Goal: Information Seeking & Learning: Learn about a topic

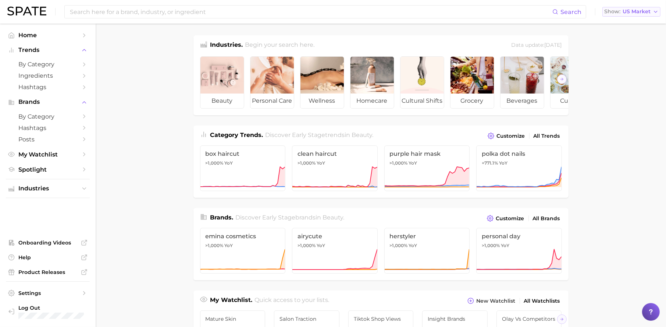
click at [649, 14] on span "US Market" at bounding box center [637, 12] width 28 height 4
click at [629, 49] on button "[GEOGRAPHIC_DATA]" at bounding box center [634, 50] width 64 height 13
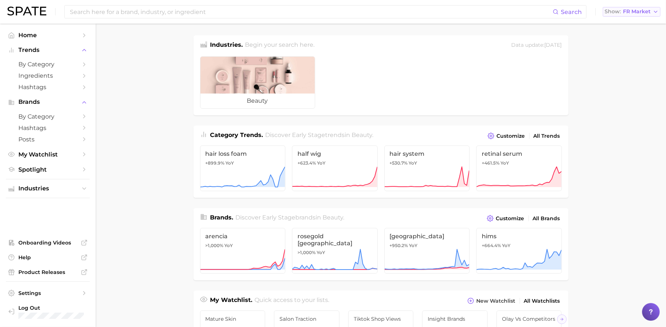
click at [644, 13] on span "FR Market" at bounding box center [637, 12] width 28 height 4
click at [639, 24] on span "[GEOGRAPHIC_DATA]" at bounding box center [634, 24] width 57 height 6
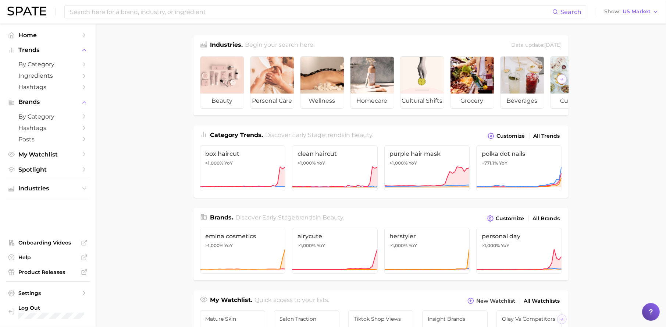
click at [653, 310] on icon at bounding box center [650, 311] width 7 height 7
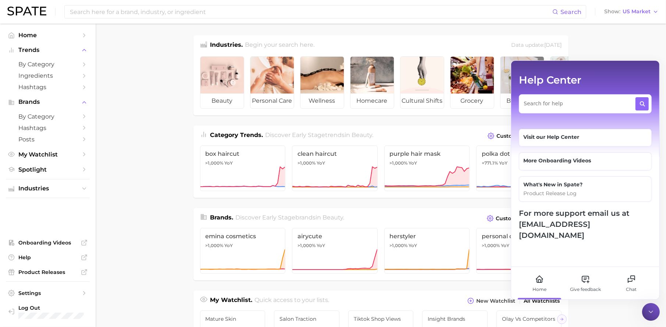
click at [656, 313] on div at bounding box center [651, 312] width 18 height 18
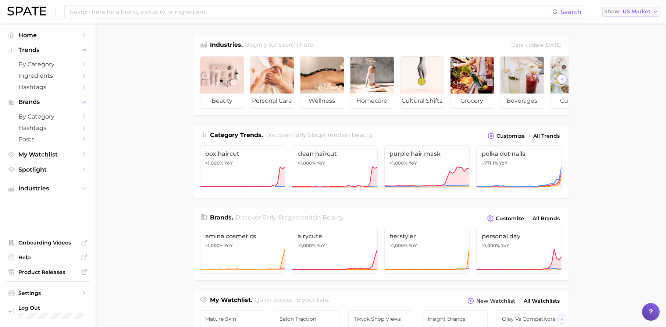
click at [634, 12] on span "US Market" at bounding box center [637, 12] width 28 height 4
click at [629, 157] on main "Industries. Begin your search here. Data update: [DATE] beauty personal care we…" at bounding box center [381, 311] width 570 height 574
click at [50, 63] on span "by Category" at bounding box center [47, 64] width 59 height 7
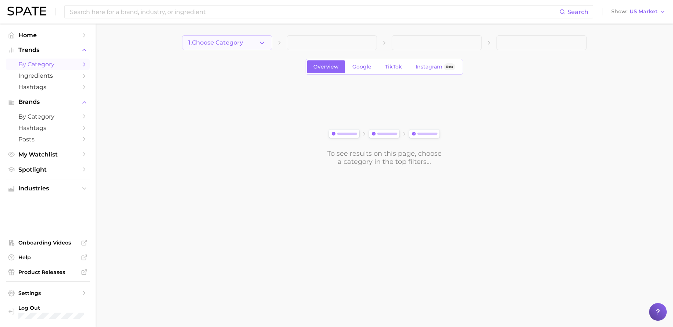
click at [250, 40] on button "1. Choose Category" at bounding box center [227, 42] width 90 height 15
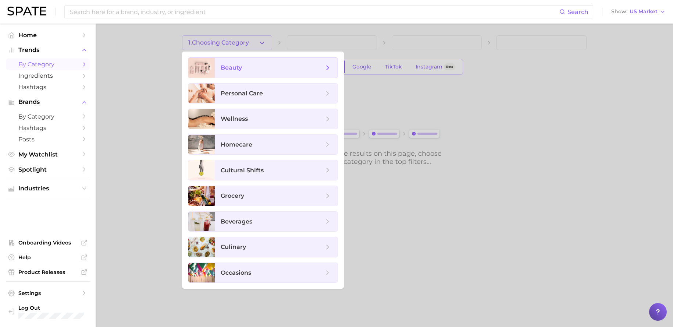
click at [243, 71] on span "beauty" at bounding box center [272, 68] width 103 height 8
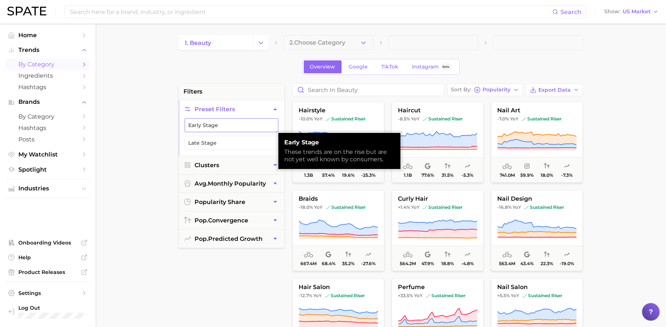
click at [267, 124] on button "Early Stage" at bounding box center [232, 125] width 94 height 14
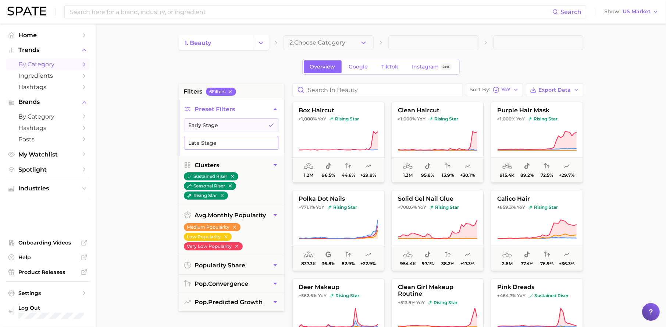
click at [250, 144] on button "Late Stage" at bounding box center [232, 143] width 94 height 14
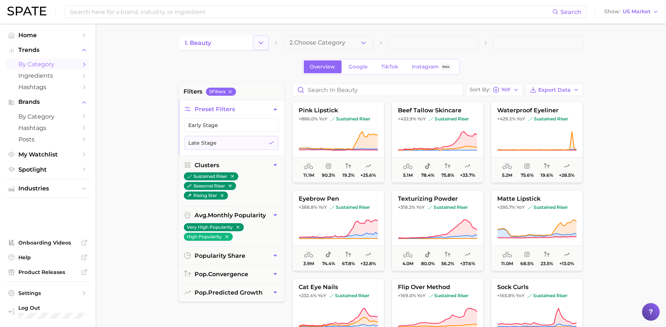
click at [261, 42] on polyline "Change Category" at bounding box center [261, 43] width 4 height 2
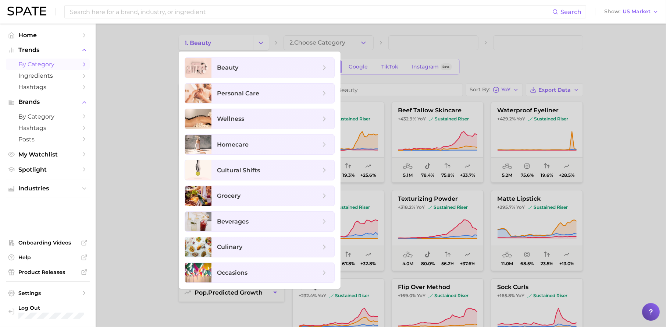
click at [343, 43] on div at bounding box center [333, 163] width 666 height 327
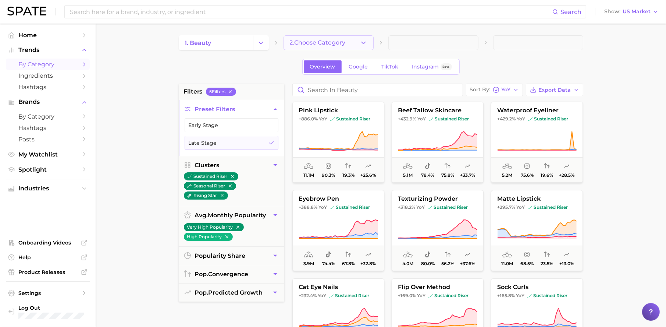
click at [359, 42] on button "2. Choose Category" at bounding box center [329, 42] width 90 height 15
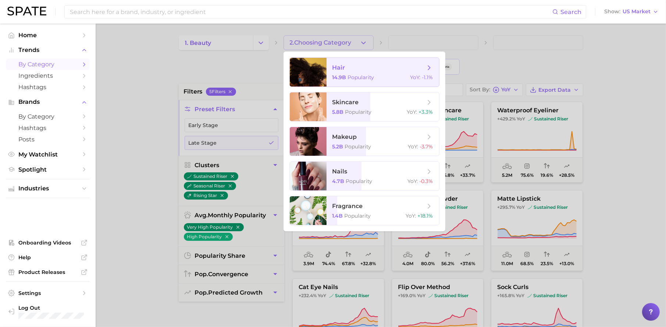
click at [382, 75] on div "14.9b Popularity YoY : -1.1%" at bounding box center [382, 77] width 101 height 7
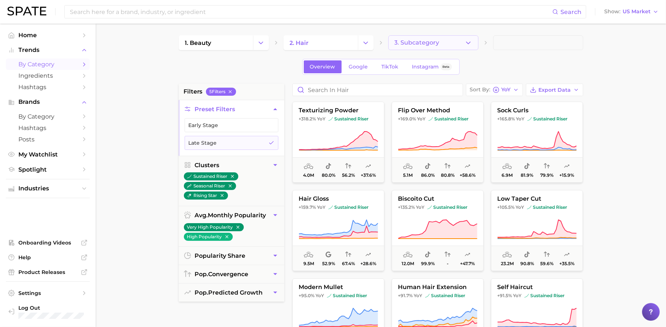
click at [467, 48] on button "3. Subcategory" at bounding box center [433, 42] width 90 height 15
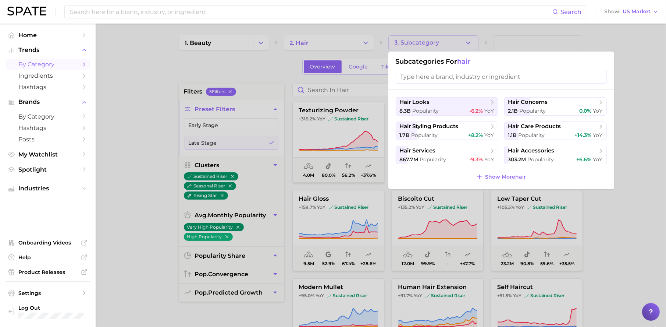
click at [647, 142] on div at bounding box center [333, 163] width 666 height 327
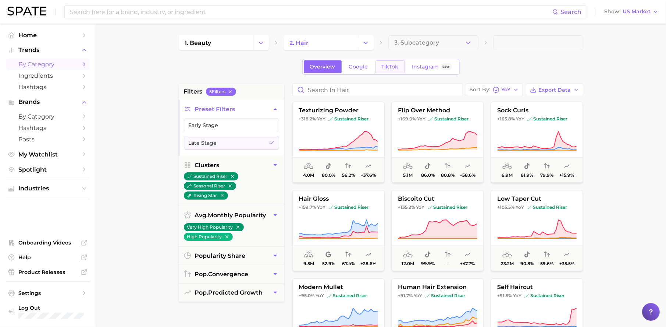
click at [394, 68] on span "TikTok" at bounding box center [390, 67] width 17 height 6
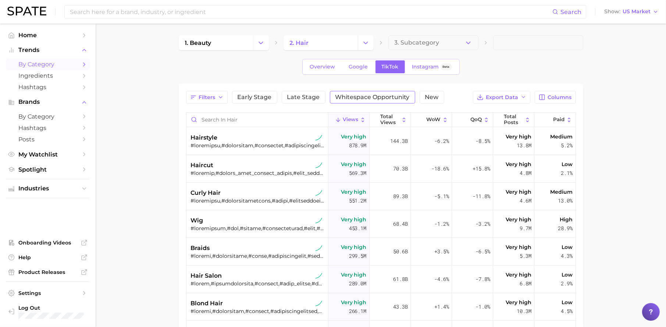
click at [385, 100] on button "Whitespace Opportunity" at bounding box center [372, 97] width 85 height 13
click at [329, 71] on link "Overview" at bounding box center [323, 66] width 38 height 13
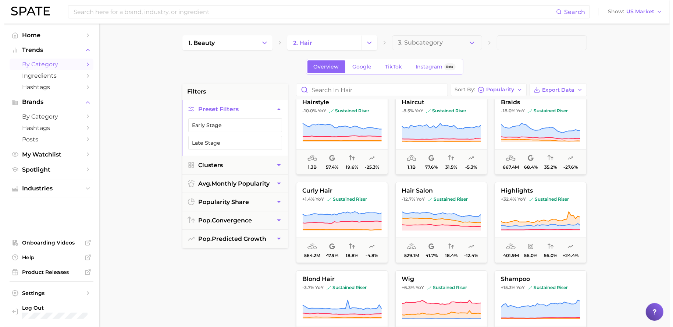
scroll to position [9, 0]
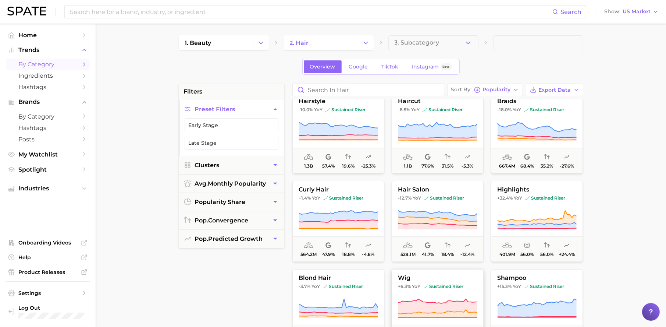
click at [443, 300] on icon at bounding box center [437, 308] width 79 height 21
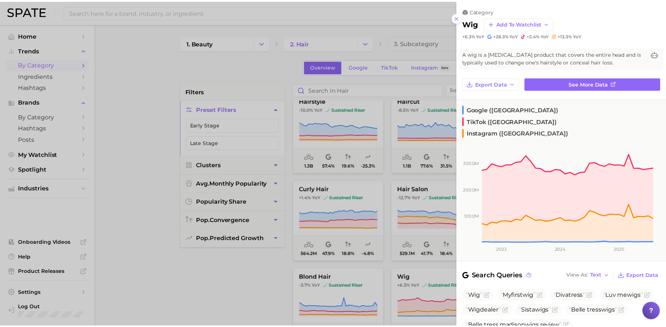
scroll to position [2, 0]
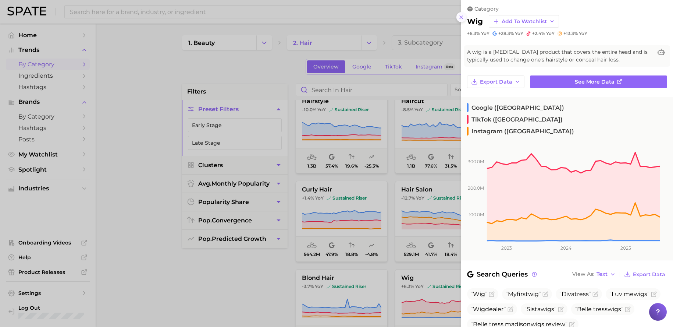
click at [460, 18] on line at bounding box center [461, 17] width 3 height 3
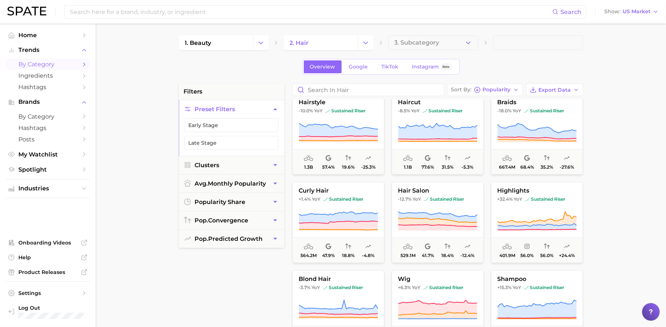
scroll to position [0, 0]
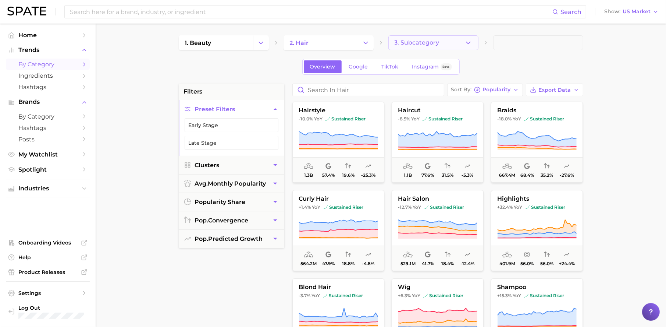
click at [434, 45] on span "3. Subcategory" at bounding box center [417, 42] width 45 height 7
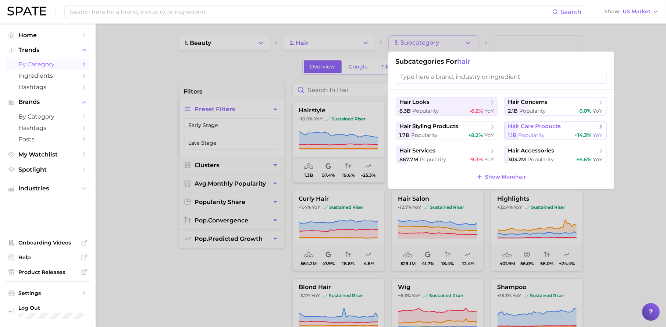
click at [541, 130] on span "hair care products" at bounding box center [534, 126] width 53 height 7
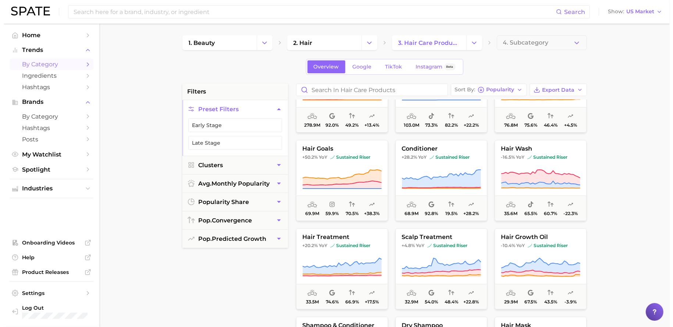
scroll to position [90, 0]
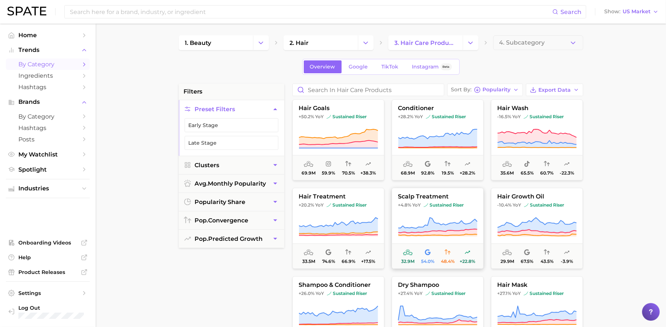
click at [438, 226] on icon at bounding box center [437, 224] width 79 height 15
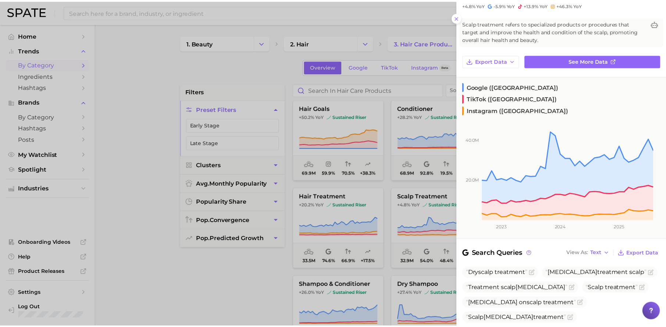
scroll to position [0, 0]
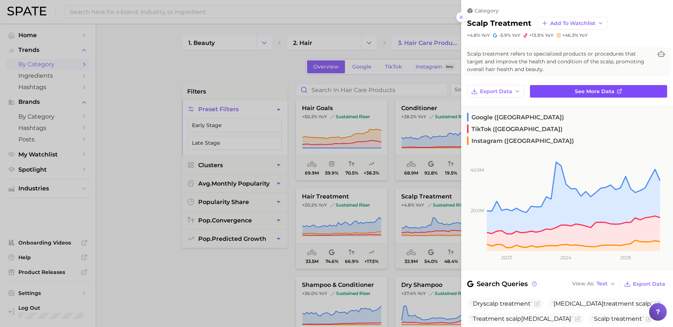
click at [596, 91] on span "See more data" at bounding box center [595, 91] width 40 height 6
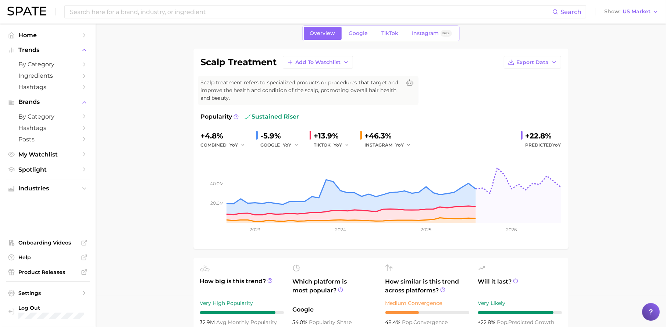
scroll to position [28, 0]
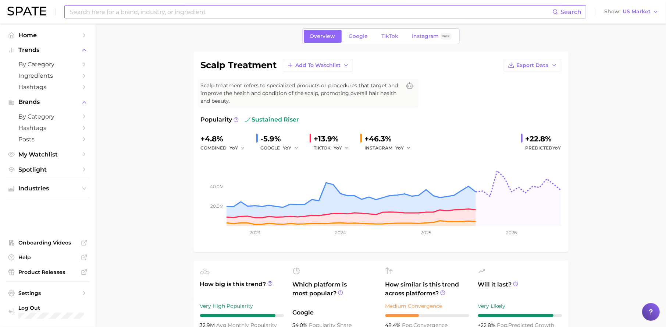
click at [212, 12] on input at bounding box center [310, 12] width 483 height 13
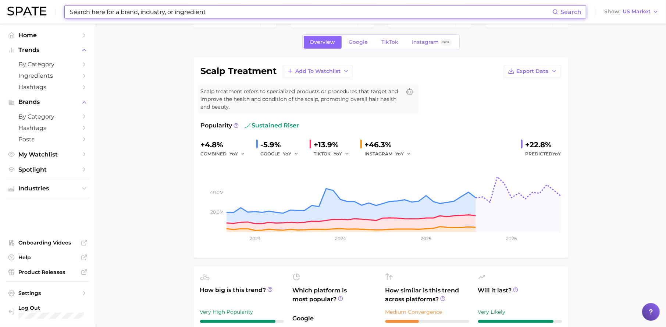
scroll to position [0, 0]
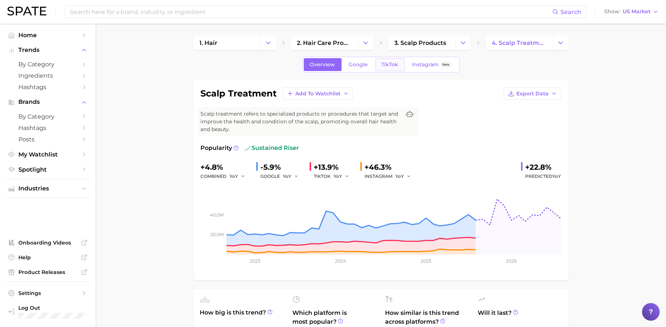
click at [395, 62] on span "TikTok" at bounding box center [390, 64] width 17 height 6
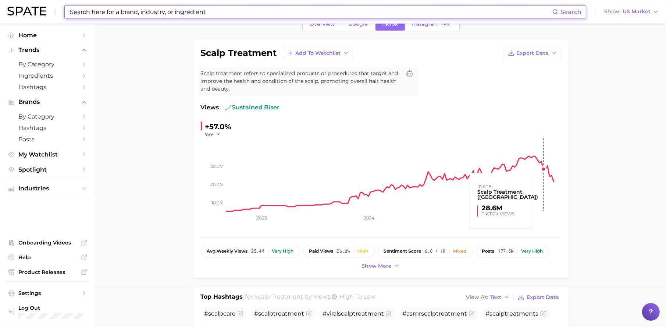
scroll to position [49, 0]
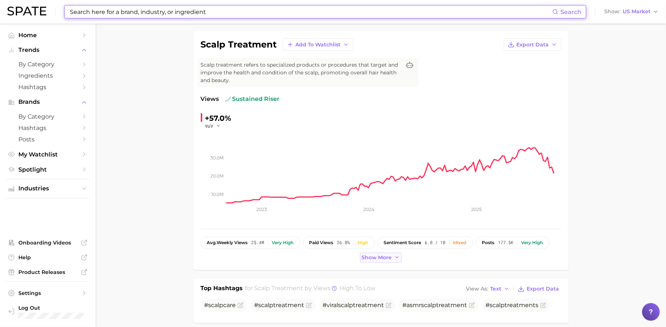
click at [382, 260] on span "Show more" at bounding box center [377, 257] width 30 height 6
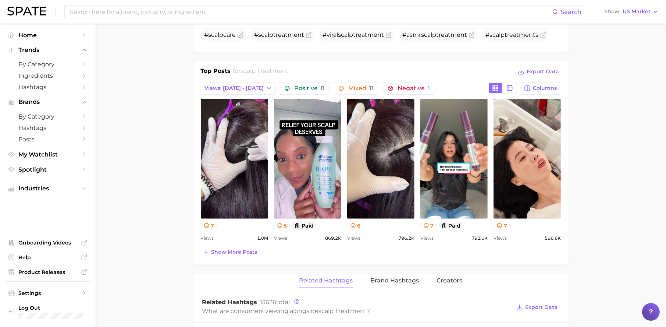
scroll to position [341, 0]
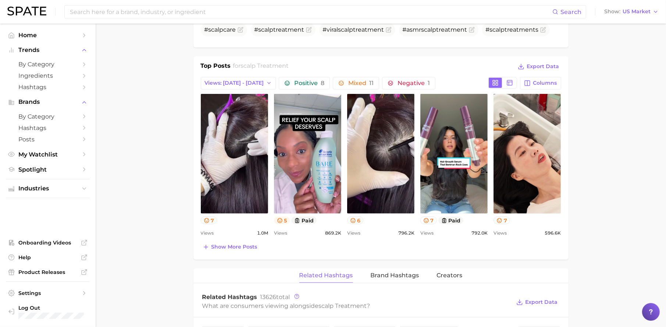
click at [284, 221] on button "5" at bounding box center [282, 220] width 16 height 8
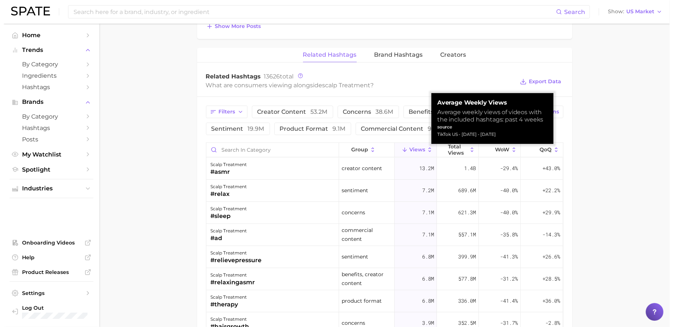
scroll to position [552, 0]
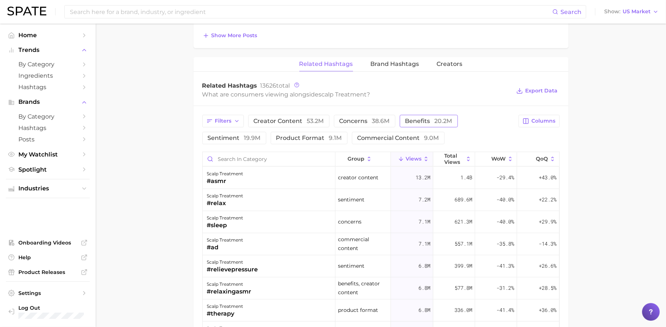
click at [415, 123] on span "benefits 20.2m" at bounding box center [428, 121] width 47 height 6
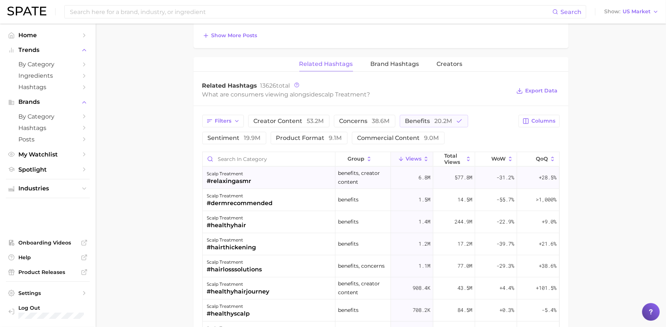
click at [256, 186] on div "scalp treatment #relaxingasmr" at bounding box center [269, 178] width 133 height 22
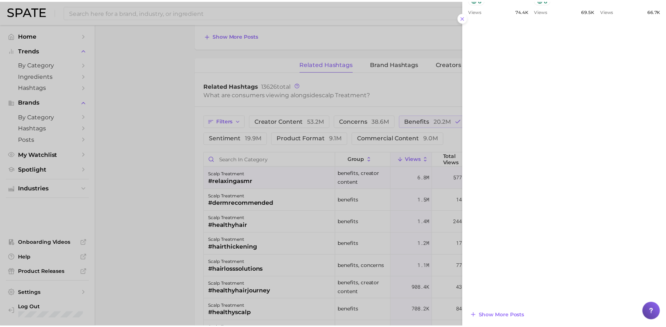
scroll to position [514, 0]
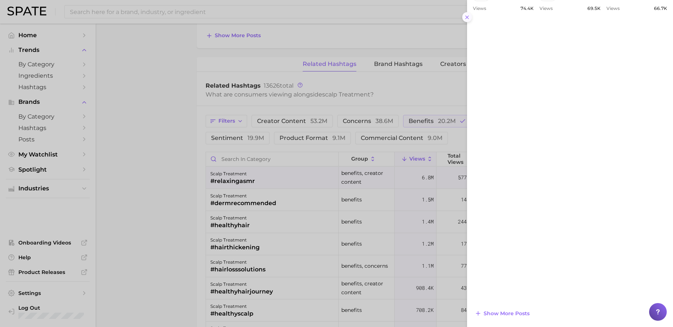
click at [471, 19] on button at bounding box center [467, 17] width 10 height 10
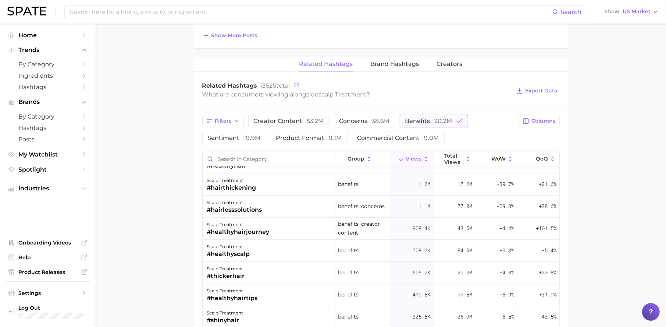
scroll to position [59, 0]
click at [396, 67] on span "Brand Hashtags" at bounding box center [395, 64] width 49 height 7
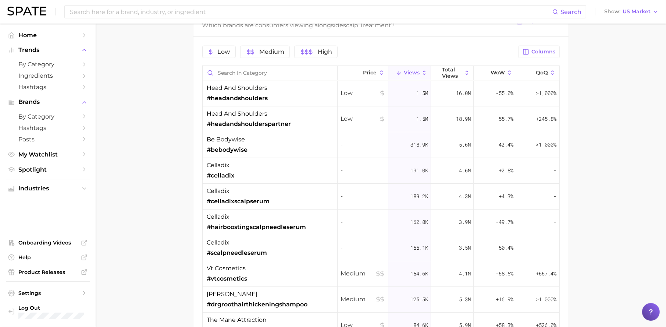
scroll to position [577, 0]
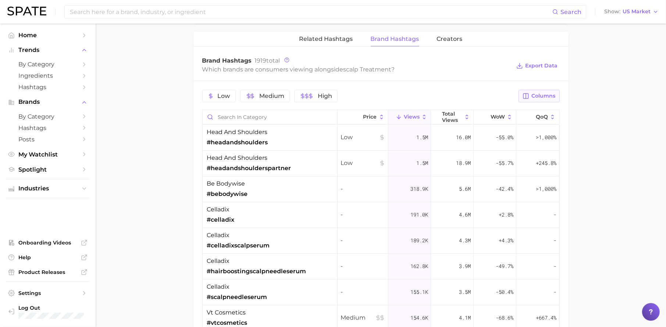
click at [524, 97] on icon "button" at bounding box center [526, 95] width 5 height 5
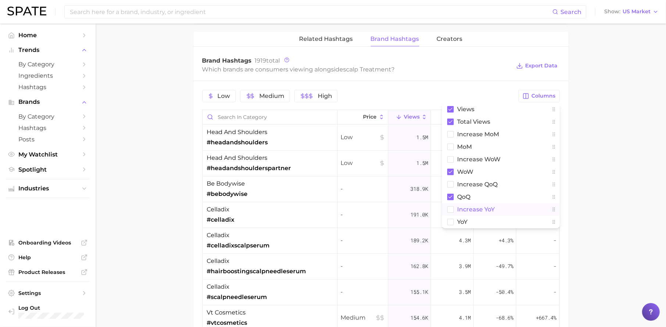
click at [475, 210] on span "increase YoY" at bounding box center [476, 209] width 38 height 6
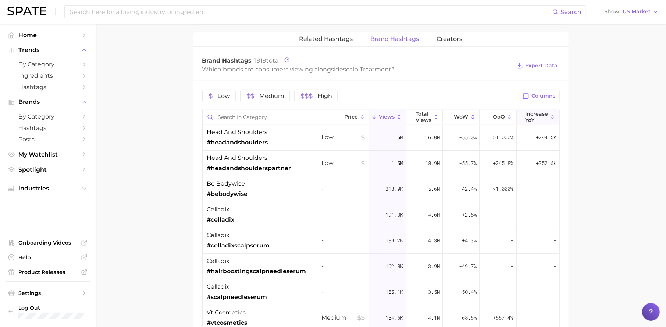
click at [549, 118] on icon at bounding box center [552, 117] width 7 height 7
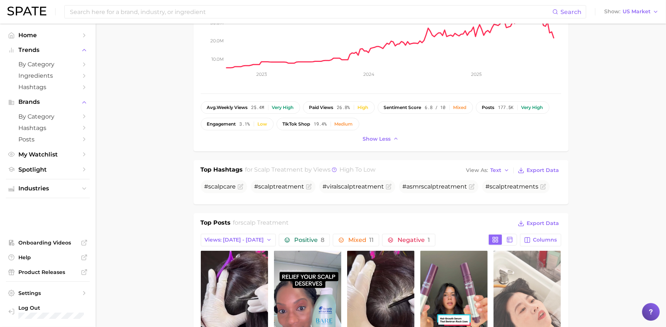
scroll to position [423, 0]
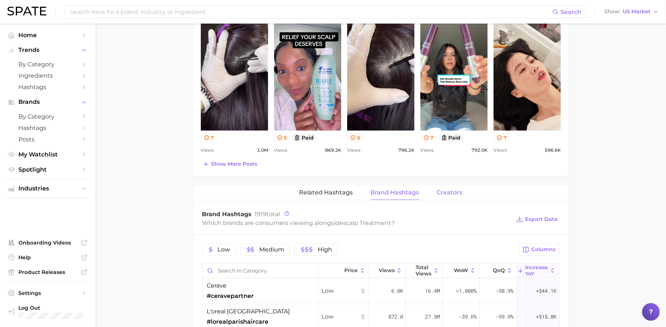
click at [454, 197] on button "Creators" at bounding box center [450, 192] width 26 height 14
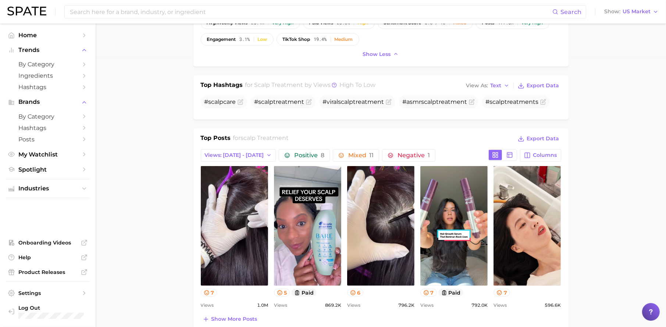
scroll to position [0, 0]
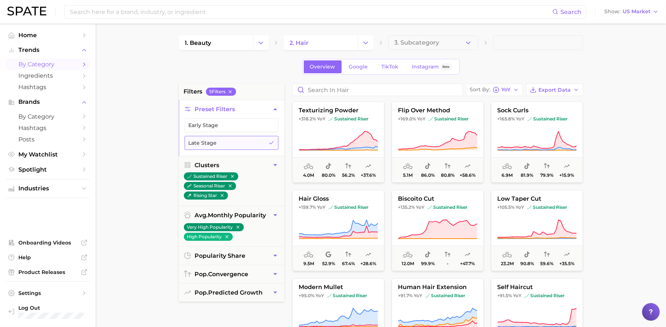
click at [263, 142] on button "Late Stage" at bounding box center [232, 143] width 94 height 14
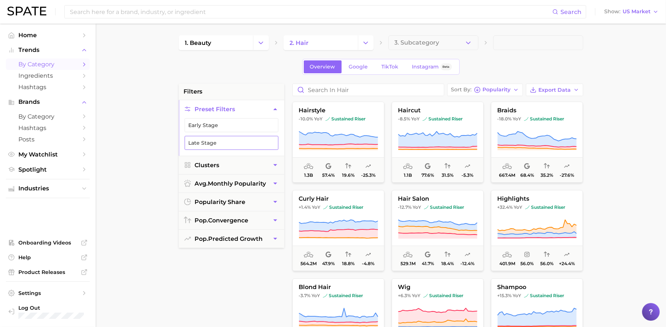
click at [220, 140] on button "Late Stage" at bounding box center [232, 143] width 94 height 14
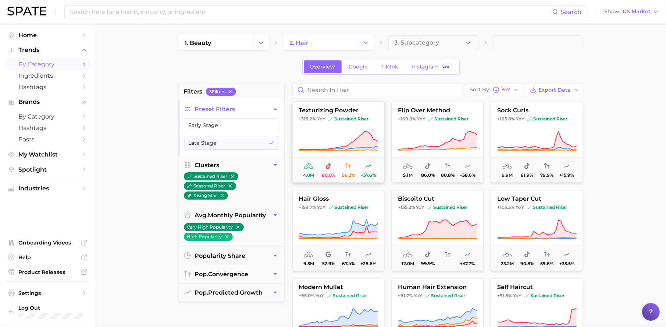
click at [364, 133] on icon at bounding box center [338, 140] width 79 height 18
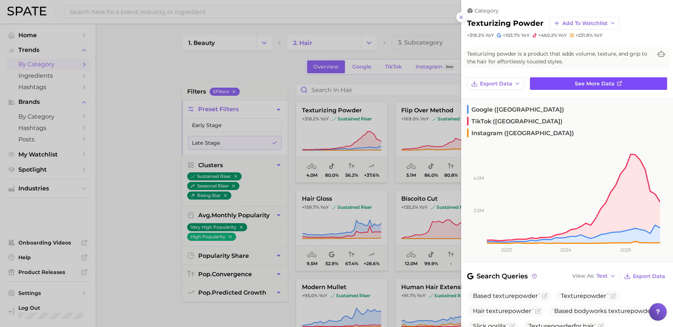
click at [595, 89] on link "See more data" at bounding box center [598, 83] width 137 height 13
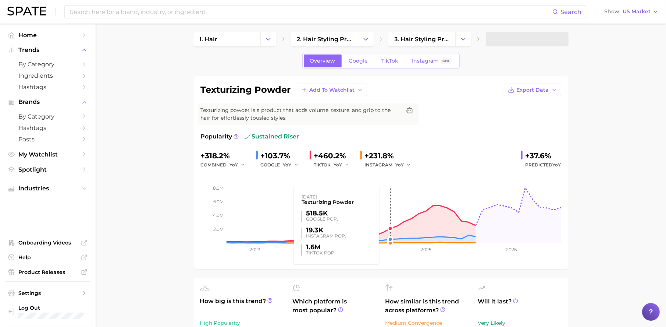
scroll to position [4, 0]
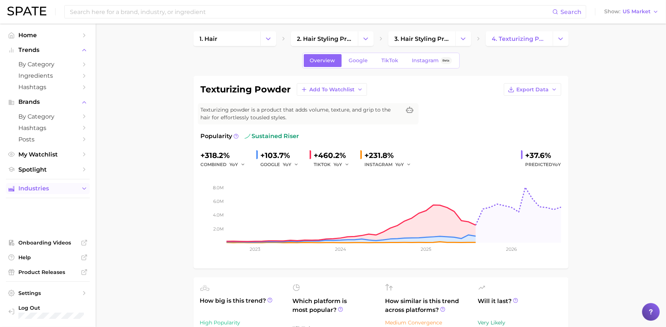
click at [46, 192] on button "Industries" at bounding box center [48, 188] width 84 height 11
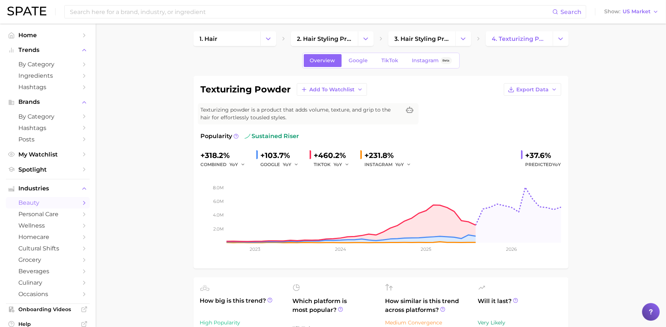
click at [49, 203] on span "beauty" at bounding box center [47, 202] width 59 height 7
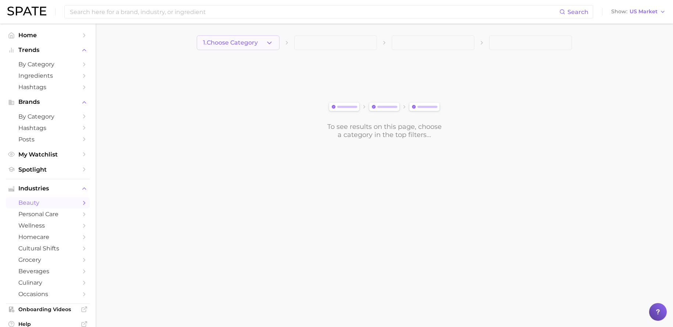
click at [256, 47] on button "1. Choose Category" at bounding box center [238, 42] width 83 height 15
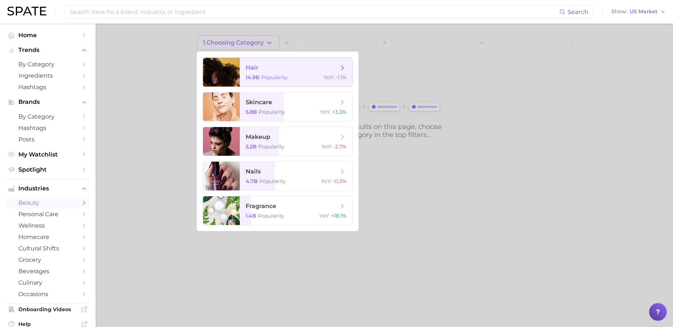
click at [262, 76] on span "Popularity" at bounding box center [274, 77] width 26 height 7
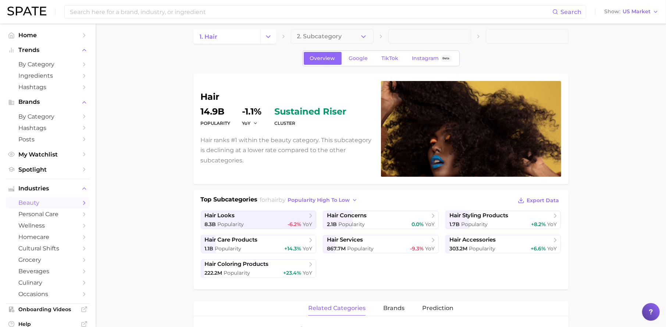
scroll to position [7, 0]
click at [329, 200] on span "popularity high to low" at bounding box center [319, 199] width 62 height 6
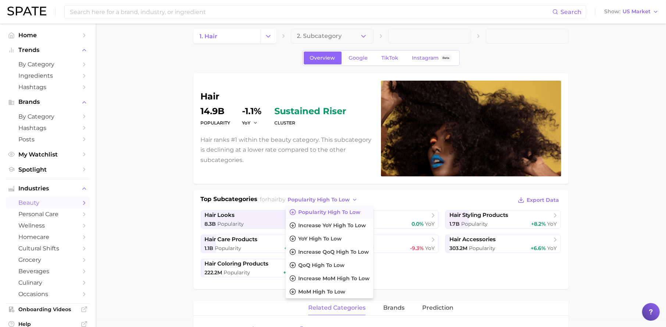
click at [526, 270] on ul "hair looks 8.3b Popularity -6.2% YoY hair concerns 2.1b Popularity 0.0% YoY hai…" at bounding box center [381, 243] width 360 height 67
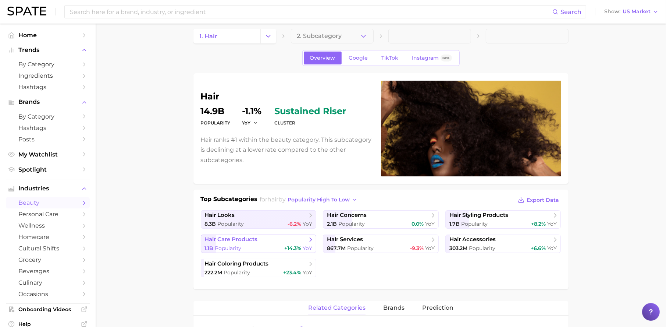
click at [284, 248] on span "+14.3%" at bounding box center [292, 248] width 17 height 7
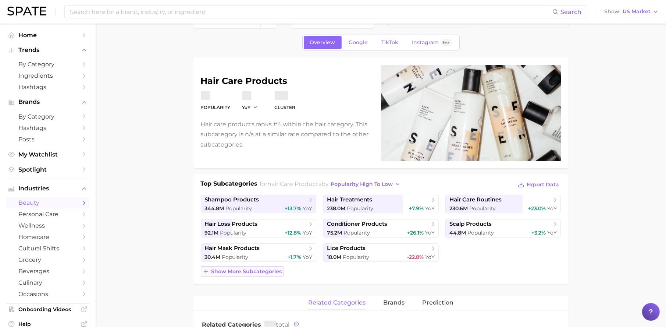
click at [277, 272] on span "Show more subcategories" at bounding box center [246, 271] width 71 height 6
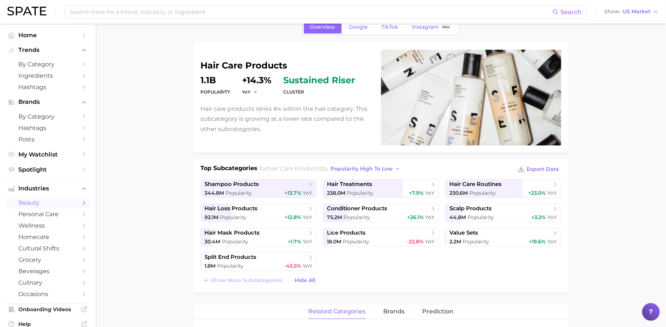
scroll to position [56, 0]
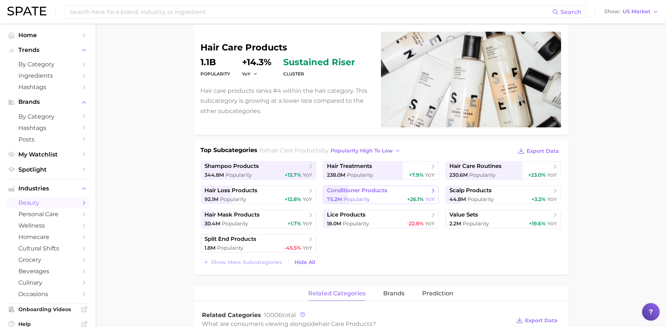
click at [386, 200] on div "75.2m Popularity +26.1% YoY" at bounding box center [381, 199] width 108 height 7
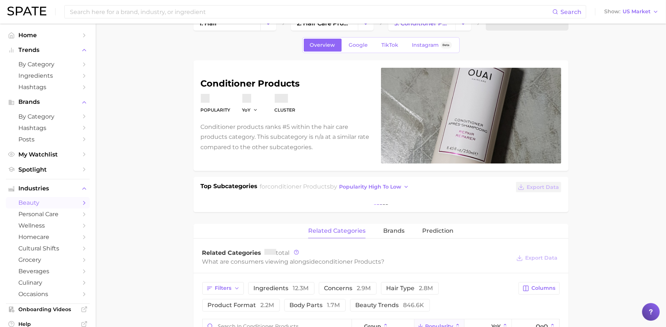
scroll to position [41, 0]
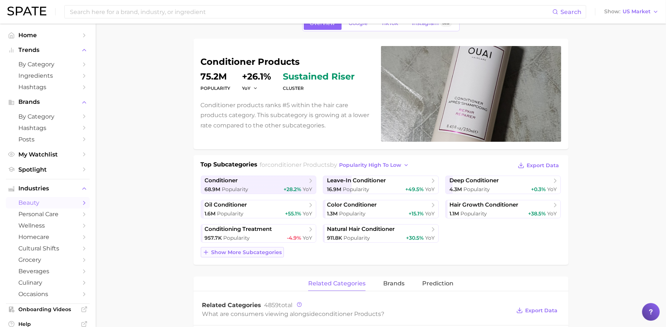
click at [262, 256] on button "Show more subcategories" at bounding box center [242, 252] width 83 height 10
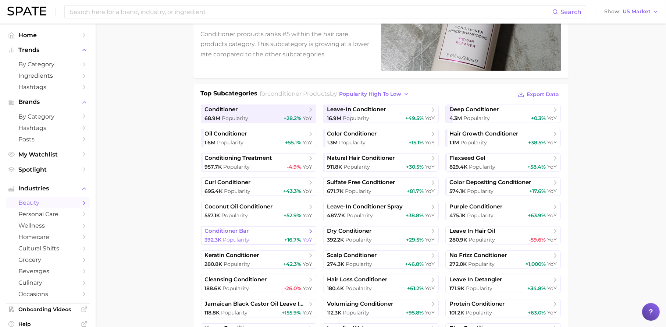
scroll to position [85, 0]
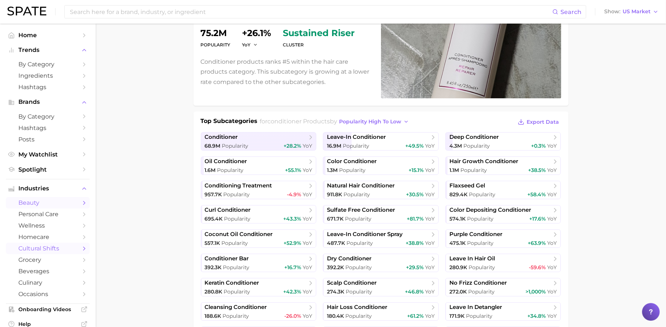
click at [54, 247] on span "cultural shifts" at bounding box center [47, 248] width 59 height 7
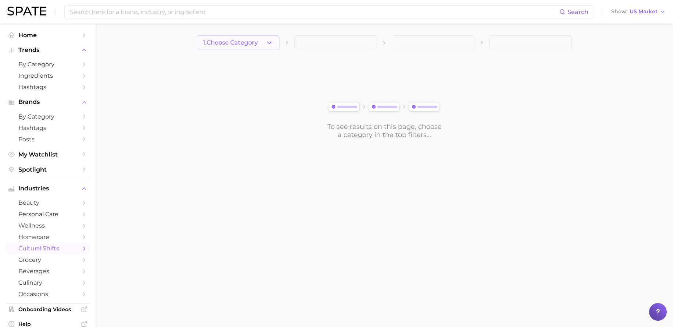
click at [220, 45] on span "1. Choose Category" at bounding box center [230, 42] width 55 height 7
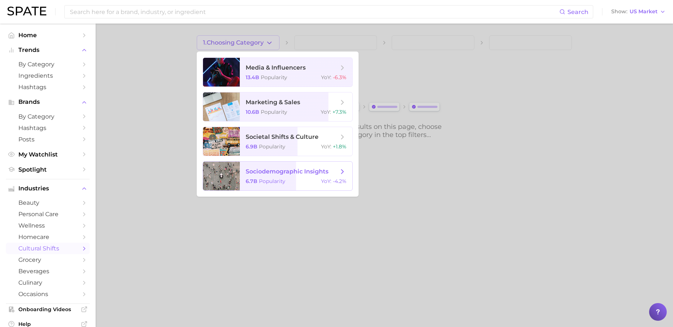
click at [263, 174] on span "sociodemographic insights" at bounding box center [287, 171] width 83 height 7
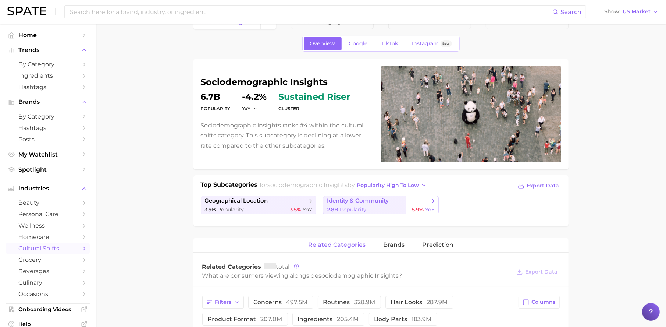
scroll to position [35, 0]
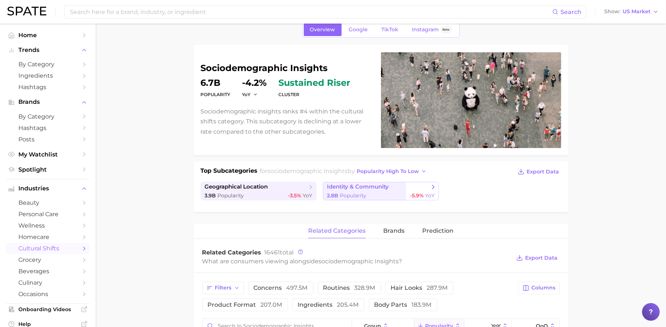
click at [365, 197] on span "Popularity" at bounding box center [353, 195] width 26 height 7
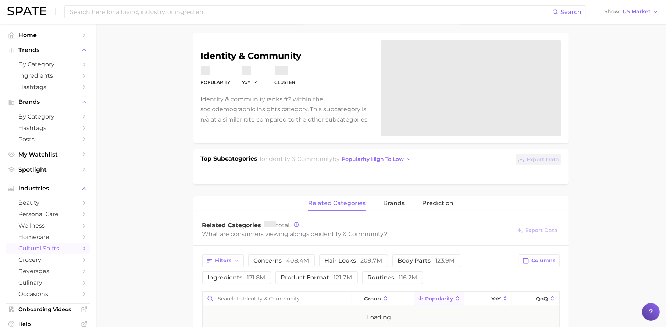
scroll to position [49, 0]
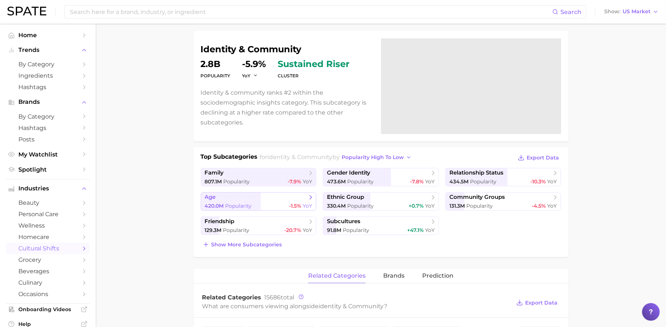
click at [289, 198] on span "age" at bounding box center [256, 196] width 102 height 7
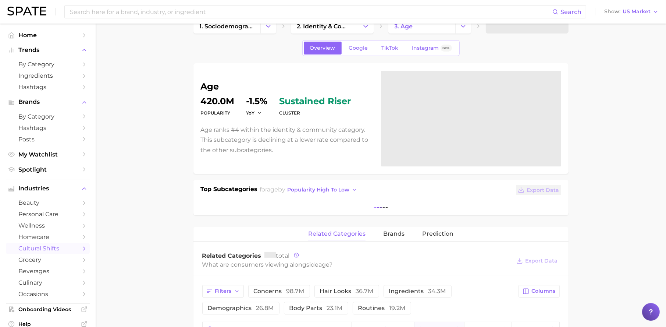
scroll to position [31, 0]
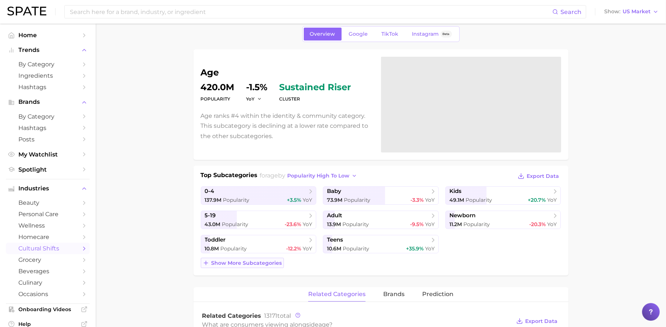
click at [271, 263] on span "Show more subcategories" at bounding box center [246, 263] width 71 height 6
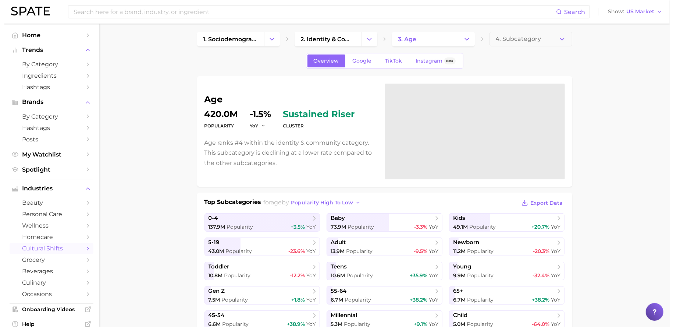
scroll to position [0, 0]
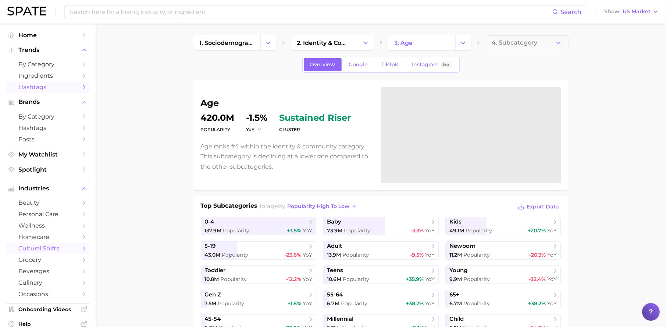
click at [57, 84] on span "Hashtags" at bounding box center [47, 86] width 59 height 7
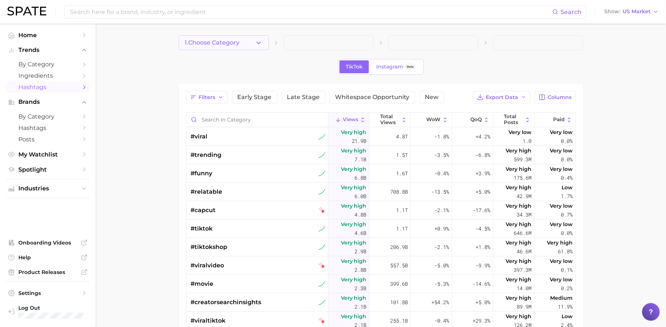
click at [263, 44] on button "1. Choose Category" at bounding box center [224, 42] width 90 height 15
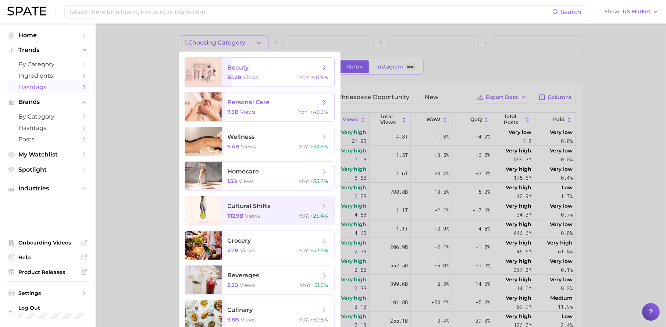
click at [274, 81] on span "beauty 30.2b views YoY : +41.9%" at bounding box center [278, 72] width 113 height 29
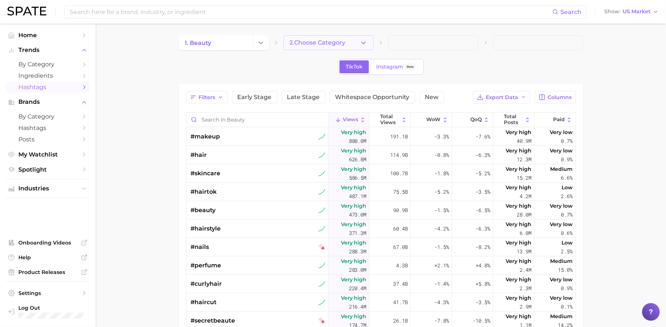
click at [321, 47] on button "2. Choose Category" at bounding box center [329, 42] width 90 height 15
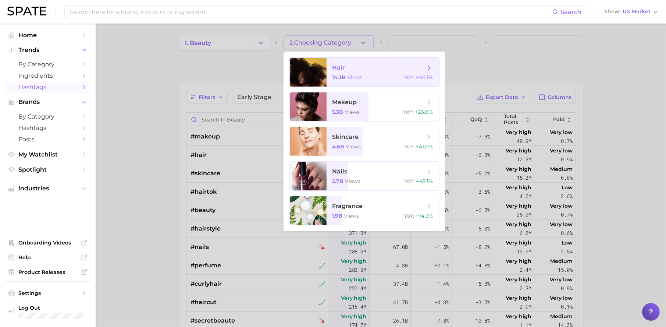
click at [345, 77] on span "14.3b" at bounding box center [339, 77] width 14 height 7
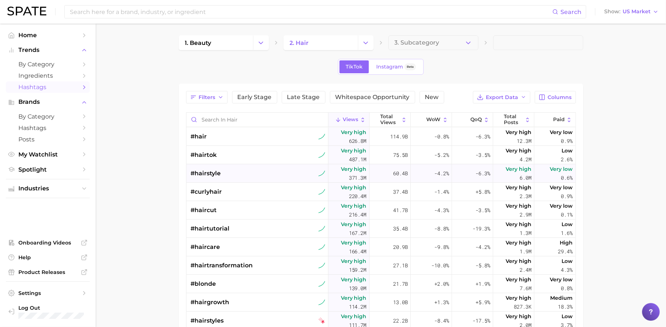
click at [264, 174] on div "#hairstyle" at bounding box center [258, 173] width 135 height 18
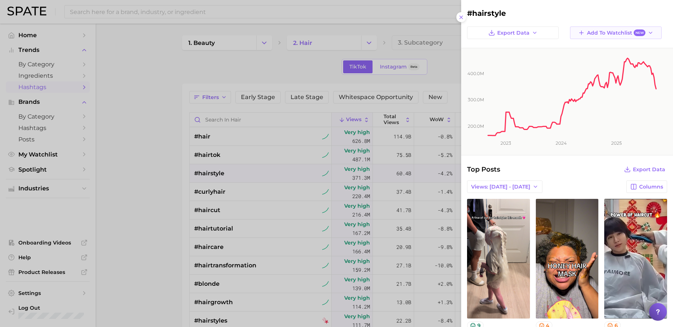
click at [610, 33] on span "Add to Watchlist New" at bounding box center [616, 32] width 58 height 7
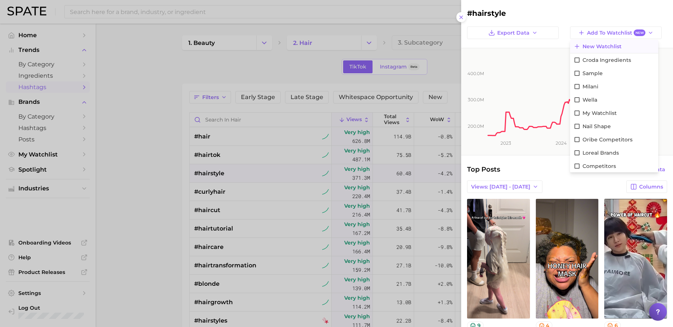
click at [613, 48] on span "New Watchlist" at bounding box center [602, 46] width 39 height 6
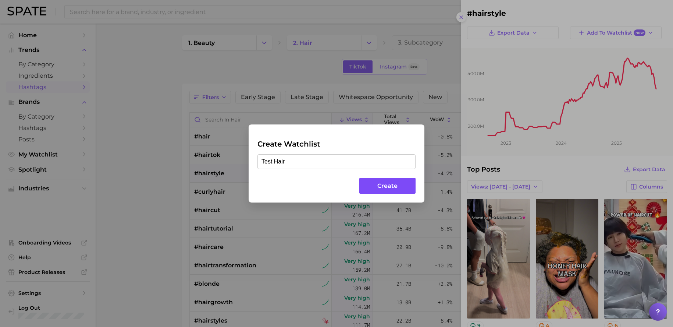
type input "Test Hair"
click at [386, 188] on button "Create" at bounding box center [387, 186] width 56 height 16
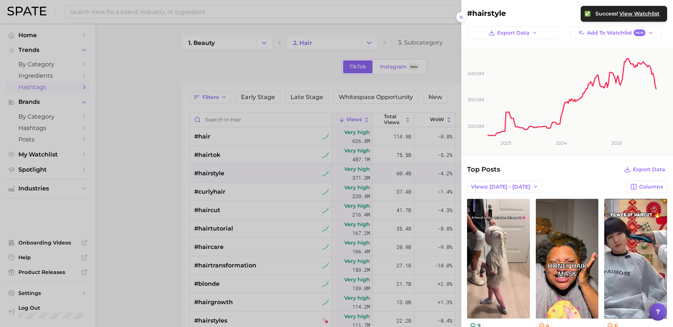
click at [46, 155] on div at bounding box center [336, 163] width 673 height 327
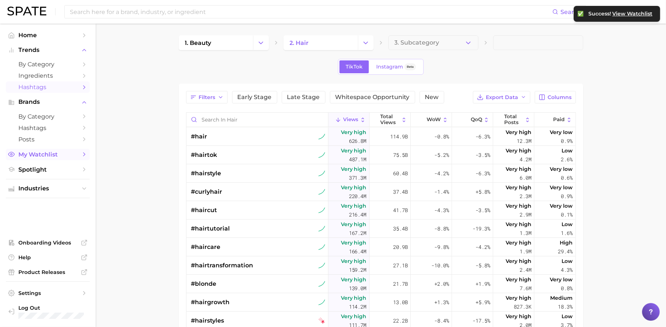
click at [48, 153] on span "My Watchlist" at bounding box center [47, 154] width 59 height 7
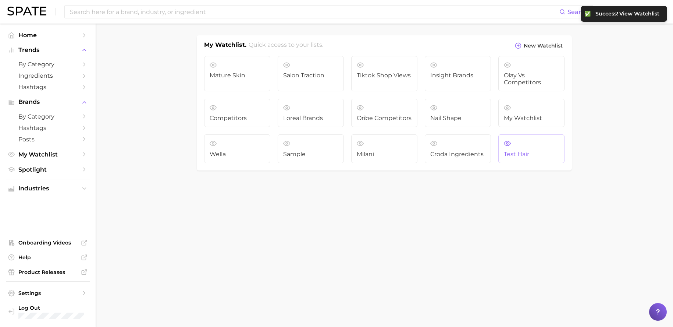
click at [517, 158] on link "Test Hair" at bounding box center [531, 148] width 66 height 29
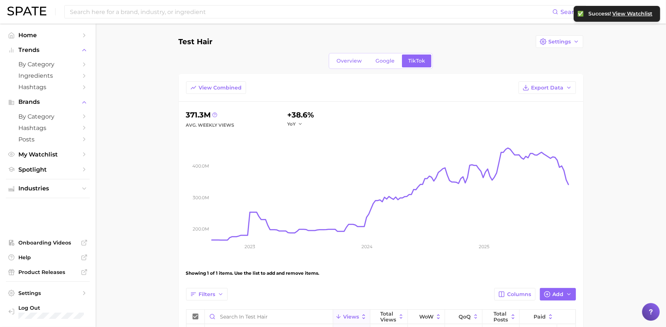
scroll to position [79, 0]
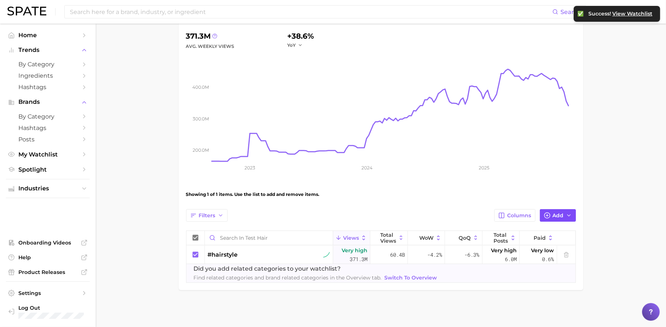
click at [556, 215] on span "Add" at bounding box center [558, 215] width 11 height 6
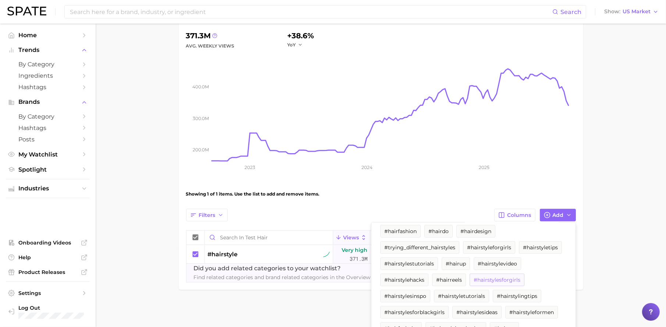
scroll to position [221, 0]
type input "hair"
click at [474, 282] on span "#hairstylesforgirls" at bounding box center [497, 278] width 47 height 6
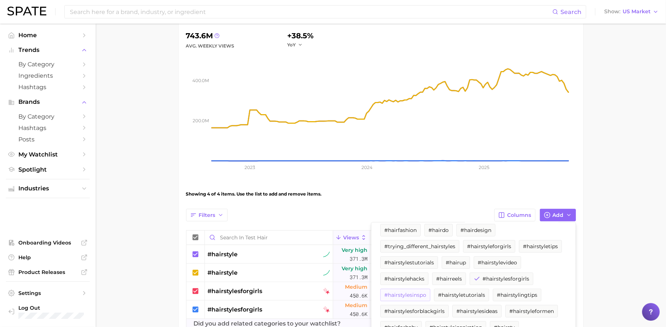
click at [426, 296] on span "#hairstylesinspo" at bounding box center [405, 295] width 42 height 6
click at [621, 242] on main "Test Hair Settings Overview Google TikTok View Combined Export Data 744.4m Avg.…" at bounding box center [381, 181] width 570 height 474
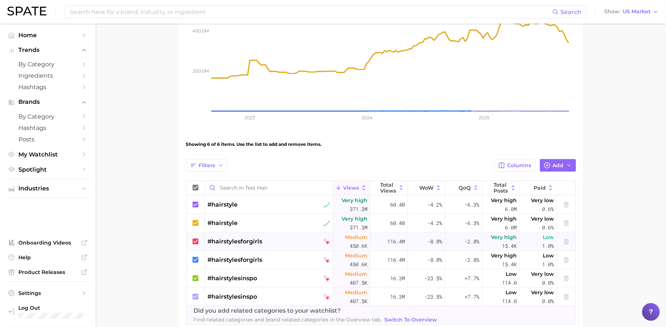
scroll to position [164, 0]
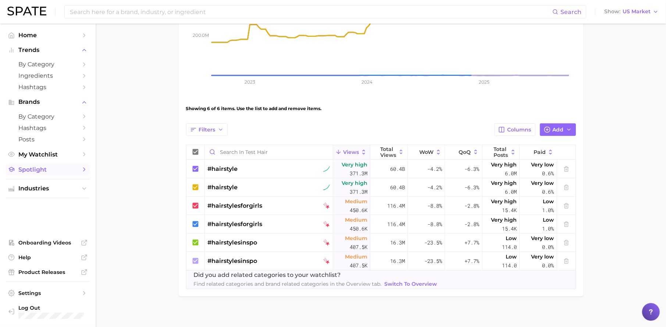
click at [45, 168] on span "Spotlight" at bounding box center [47, 169] width 59 height 7
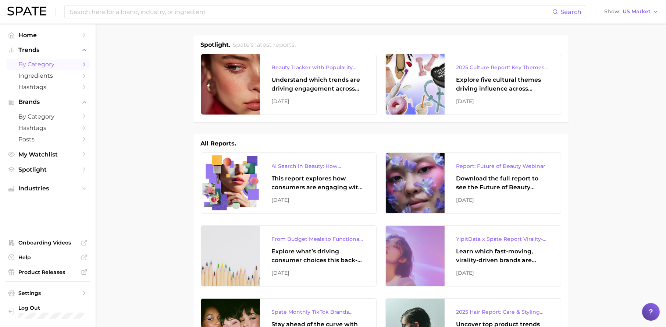
click at [59, 63] on span "by Category" at bounding box center [47, 64] width 59 height 7
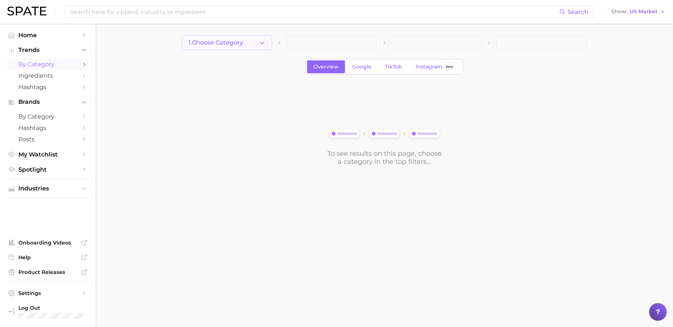
click at [265, 46] on icon "button" at bounding box center [262, 43] width 8 height 8
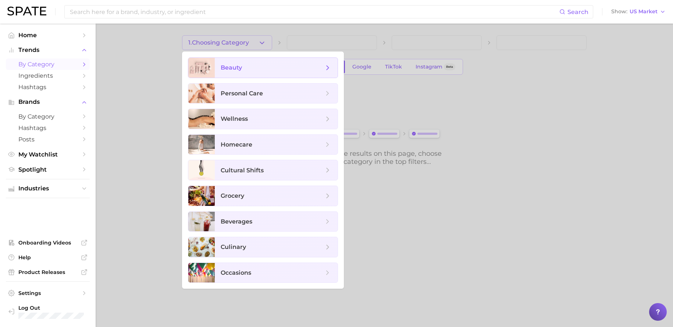
click at [254, 69] on span "beauty" at bounding box center [272, 68] width 103 height 8
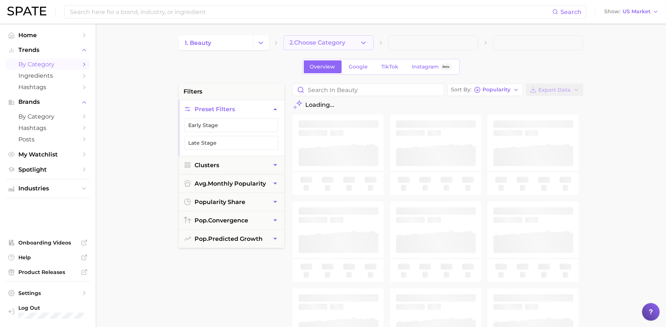
click at [359, 49] on button "2. Choose Category" at bounding box center [329, 42] width 90 height 15
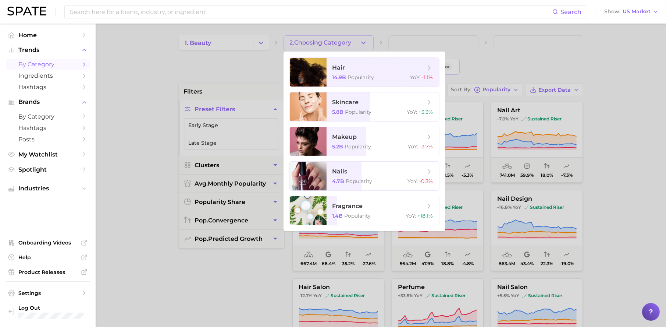
click at [170, 82] on div at bounding box center [333, 163] width 666 height 327
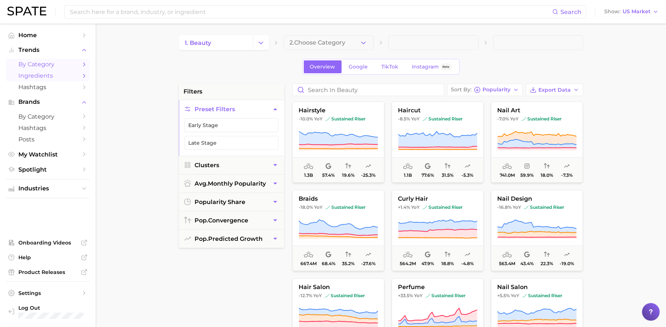
click at [52, 78] on span "Ingredients" at bounding box center [47, 75] width 59 height 7
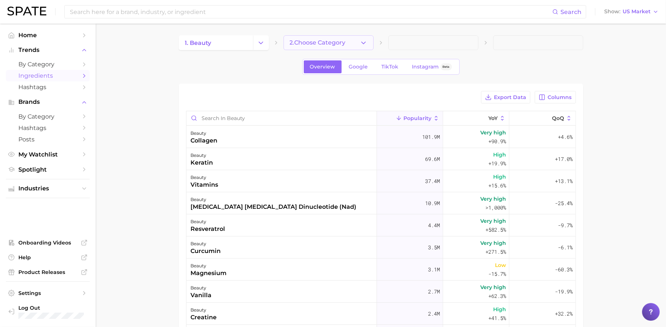
click at [322, 40] on span "2. Choose Category" at bounding box center [318, 42] width 56 height 7
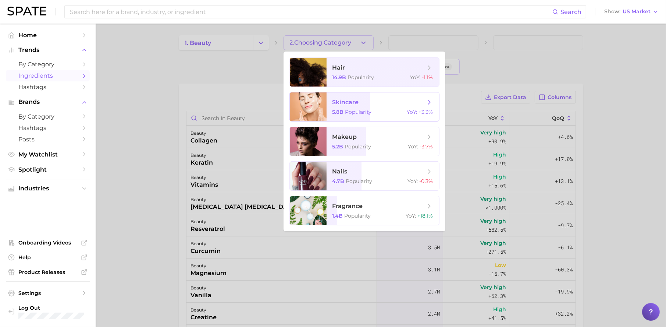
click at [359, 111] on span "Popularity" at bounding box center [358, 111] width 26 height 7
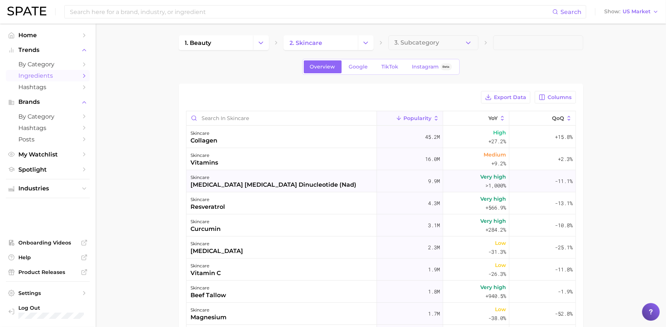
click at [327, 184] on div "skincare [MEDICAL_DATA] [MEDICAL_DATA] dinucleotide (nad)" at bounding box center [281, 181] width 190 height 22
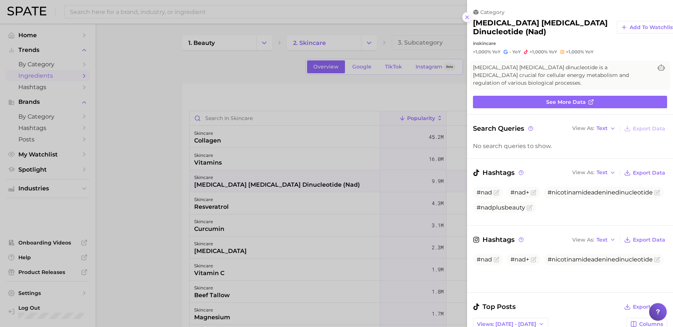
click at [469, 19] on icon at bounding box center [467, 17] width 6 height 6
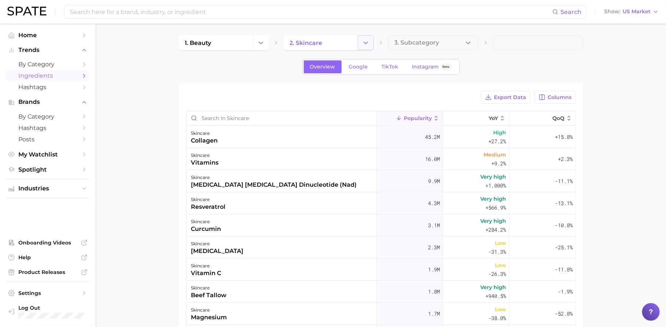
click at [366, 46] on icon "Change Category" at bounding box center [366, 43] width 8 height 8
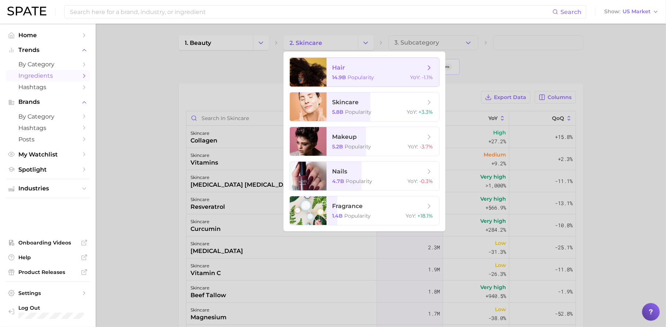
click at [379, 76] on div "14.9b Popularity YoY : -1.1%" at bounding box center [382, 77] width 101 height 7
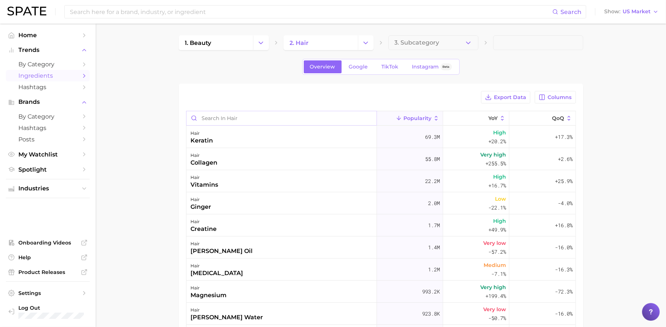
click at [257, 119] on input "Search in hair" at bounding box center [281, 118] width 190 height 14
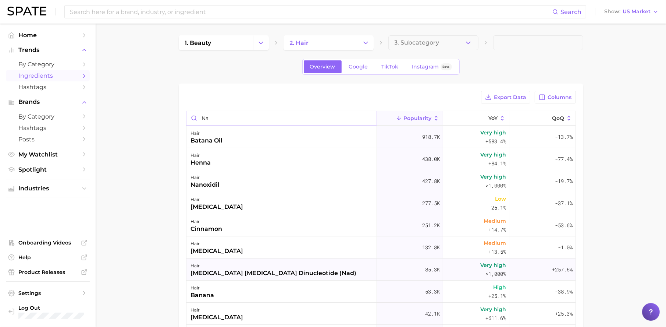
type input "na"
click at [308, 270] on div "[MEDICAL_DATA] [MEDICAL_DATA] dinucleotide (nad)" at bounding box center [274, 272] width 166 height 9
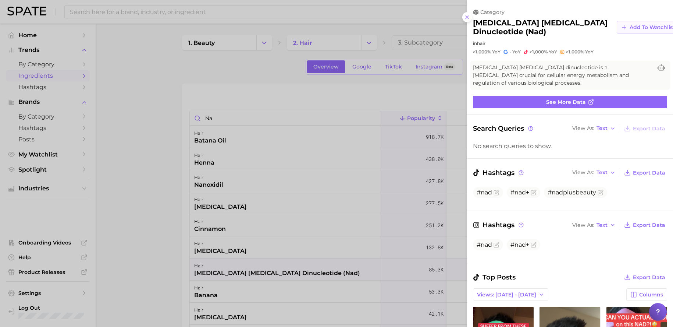
click at [630, 25] on span "Add to Watchlist" at bounding box center [652, 27] width 45 height 6
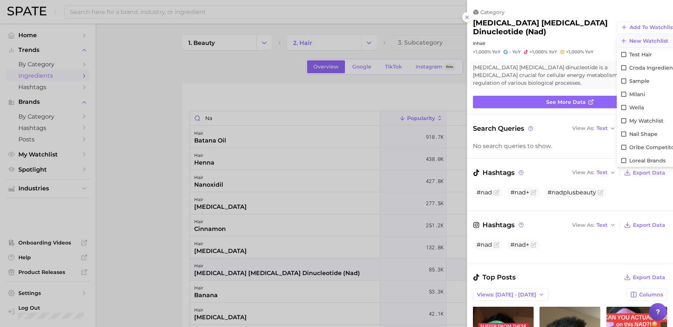
click at [638, 40] on span "New Watchlist" at bounding box center [648, 41] width 39 height 6
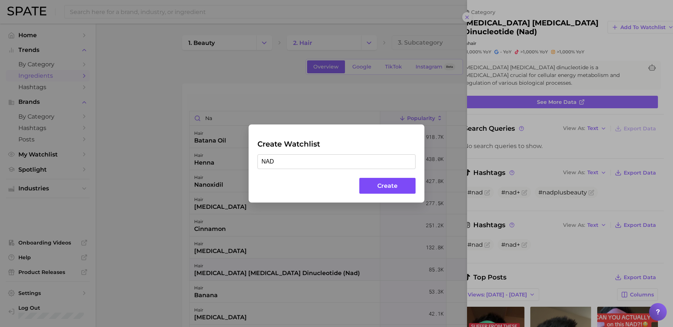
type input "NAD"
click at [376, 184] on button "Create" at bounding box center [387, 186] width 56 height 16
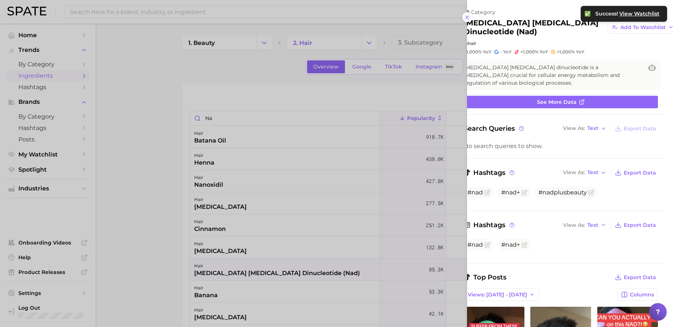
click at [468, 18] on icon at bounding box center [467, 17] width 6 height 6
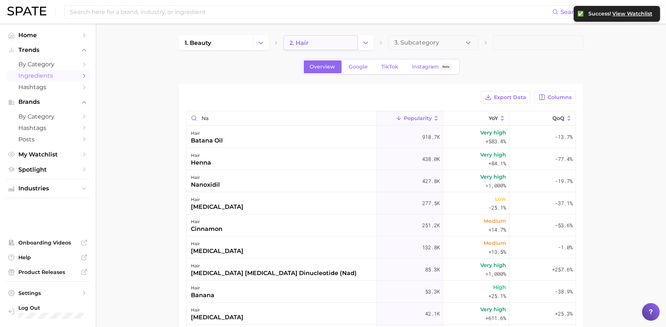
click at [327, 41] on link "2. hair" at bounding box center [321, 42] width 74 height 15
click at [369, 42] on icon "Change Category" at bounding box center [366, 43] width 8 height 8
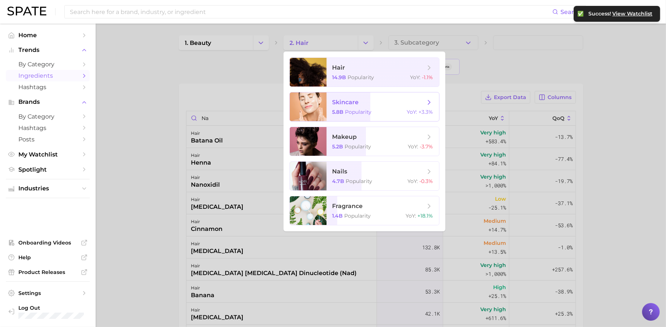
click at [339, 104] on span "skincare" at bounding box center [345, 102] width 26 height 7
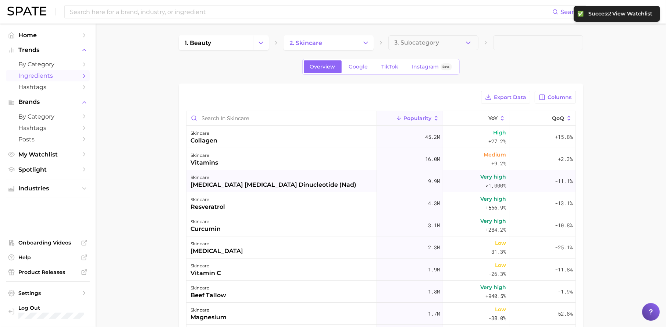
click at [313, 184] on div "[MEDICAL_DATA] [MEDICAL_DATA] dinucleotide (nad)" at bounding box center [274, 184] width 166 height 9
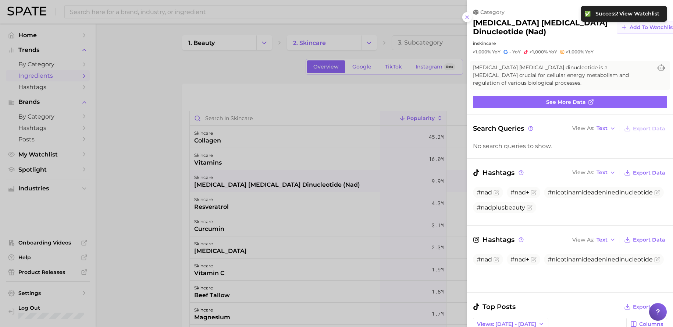
click at [634, 27] on span "Add to Watchlist" at bounding box center [652, 27] width 45 height 6
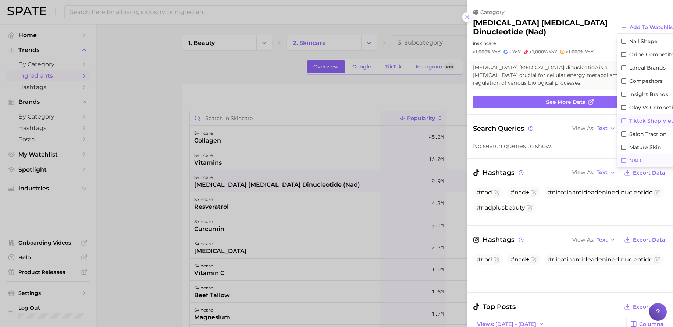
scroll to position [2, 0]
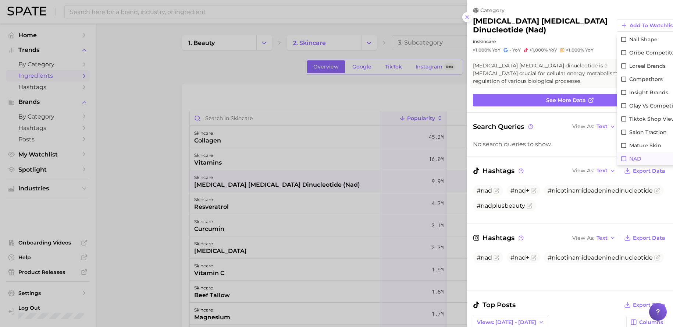
click at [626, 157] on button "NAD" at bounding box center [657, 158] width 81 height 13
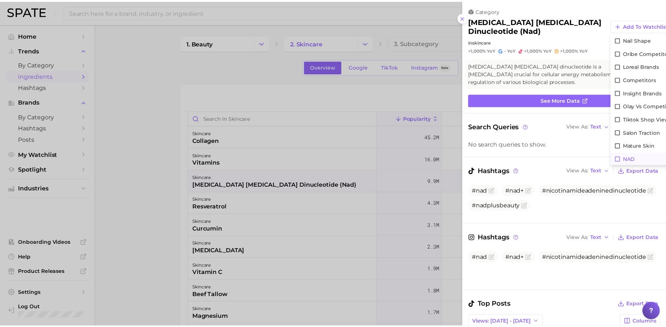
scroll to position [2, 9]
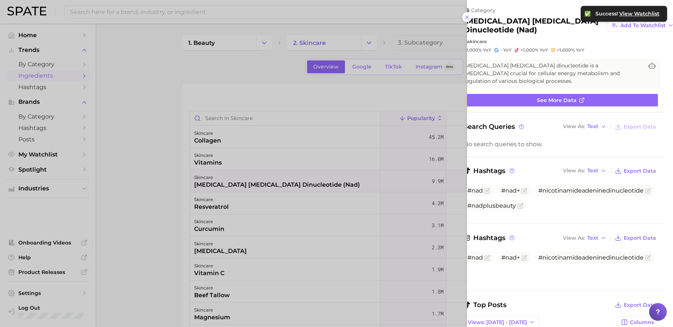
click at [75, 154] on div at bounding box center [336, 163] width 673 height 327
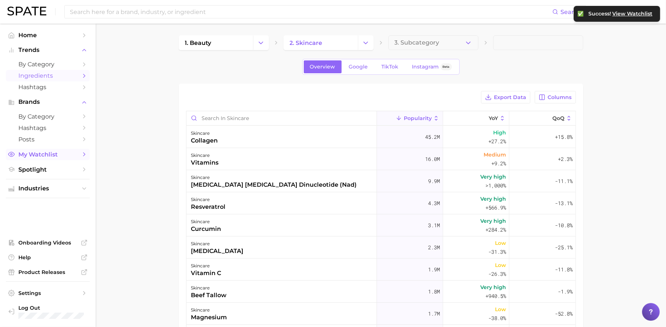
click at [62, 154] on span "My Watchlist" at bounding box center [47, 154] width 59 height 7
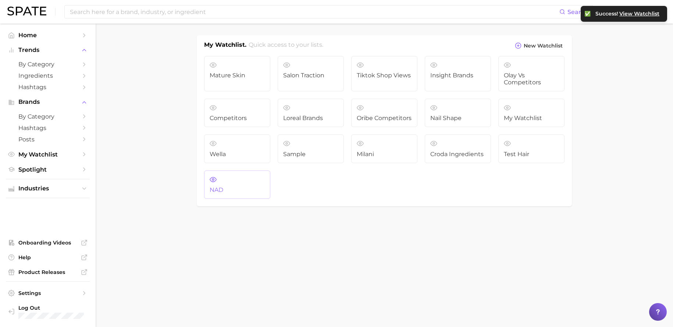
click at [246, 185] on link "NAD" at bounding box center [237, 184] width 66 height 29
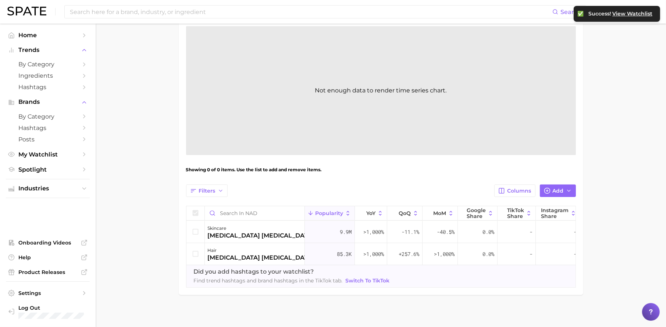
scroll to position [115, 0]
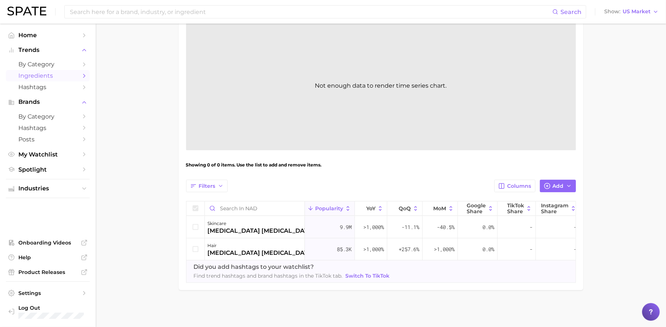
click at [51, 79] on span "Ingredients" at bounding box center [47, 75] width 59 height 7
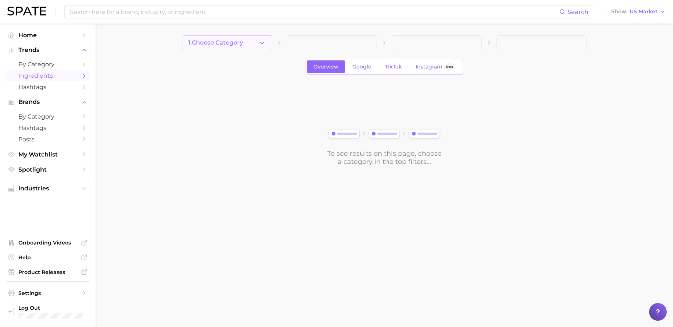
click at [243, 49] on button "1. Choose Category" at bounding box center [227, 42] width 90 height 15
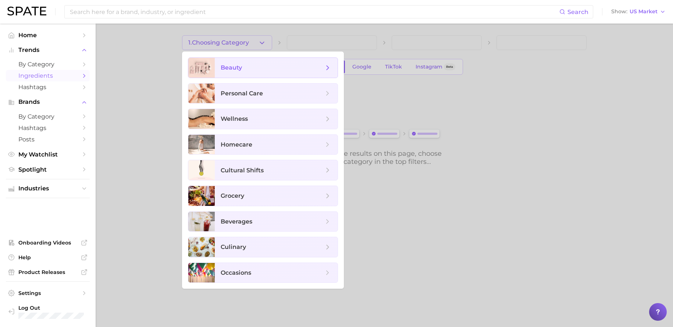
click at [271, 66] on span "beauty" at bounding box center [272, 68] width 103 height 8
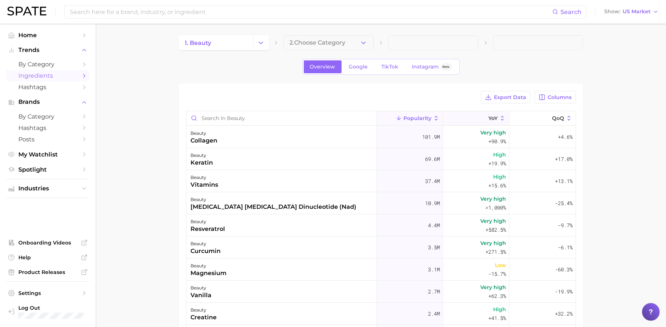
click at [481, 118] on icon at bounding box center [484, 118] width 7 height 7
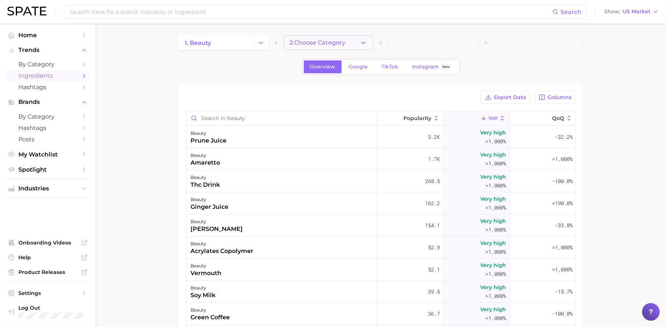
click at [356, 39] on button "2. Choose Category" at bounding box center [329, 42] width 90 height 15
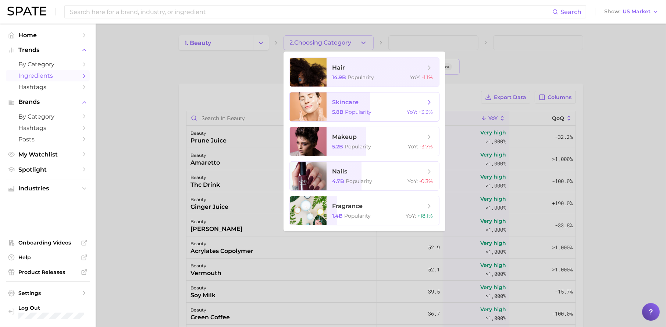
click at [343, 106] on span "skincare" at bounding box center [378, 102] width 93 height 8
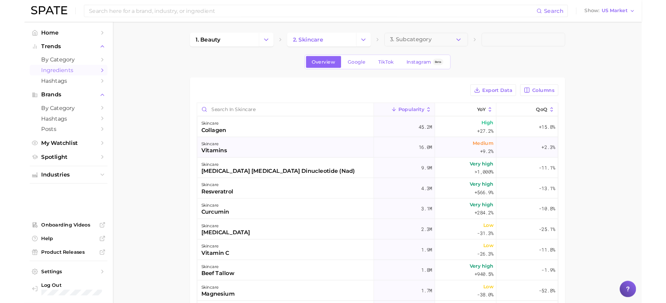
scroll to position [2, 0]
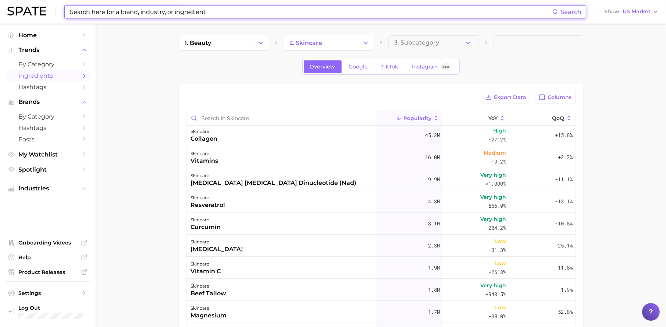
click at [107, 9] on input at bounding box center [310, 12] width 483 height 13
click at [56, 168] on span "Spotlight" at bounding box center [47, 169] width 59 height 7
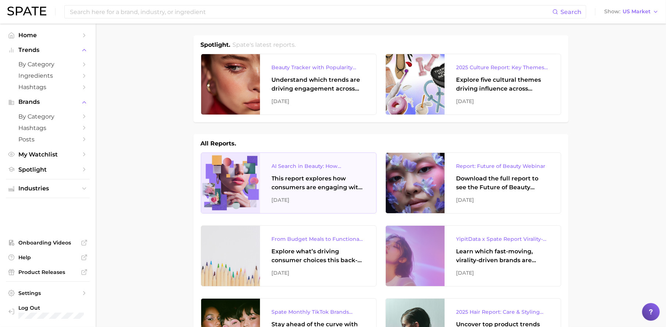
click at [298, 177] on div "This report explores how consumers are engaging with AI-powered search tools — …" at bounding box center [318, 183] width 93 height 18
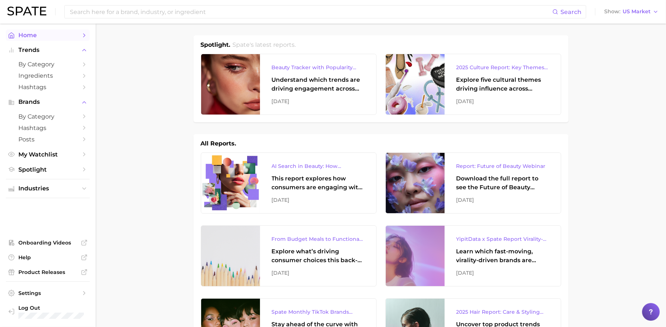
click at [43, 38] on span "Home" at bounding box center [47, 35] width 59 height 7
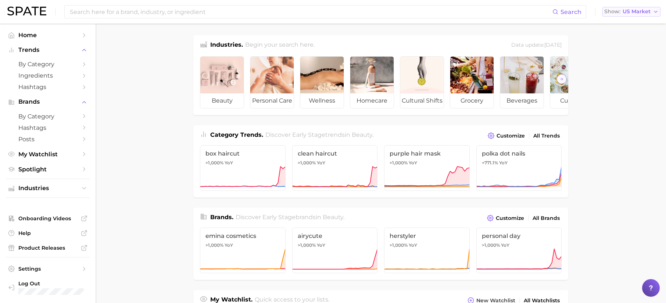
click at [634, 14] on span "US Market" at bounding box center [637, 12] width 28 height 4
click at [53, 153] on span "My Watchlist" at bounding box center [47, 154] width 59 height 7
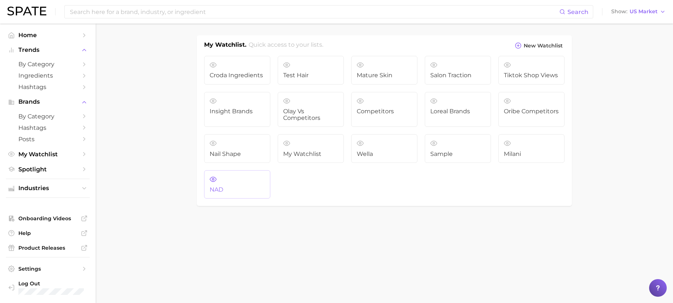
click at [227, 190] on span "NAD" at bounding box center [237, 189] width 55 height 7
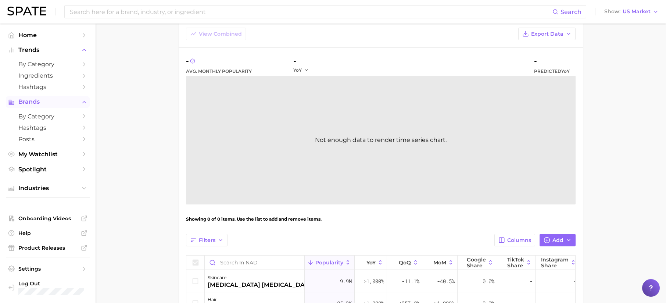
scroll to position [59, 0]
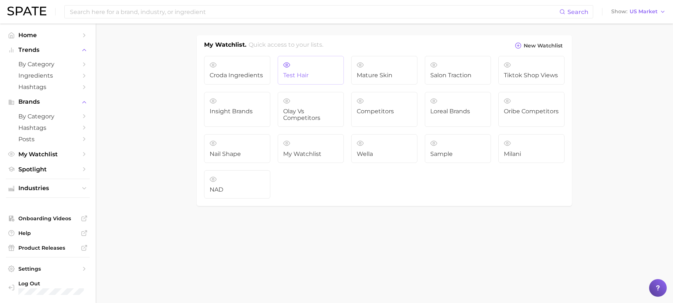
click at [304, 78] on span "Test Hair" at bounding box center [310, 75] width 55 height 7
click at [389, 112] on span "Competitors" at bounding box center [384, 111] width 55 height 7
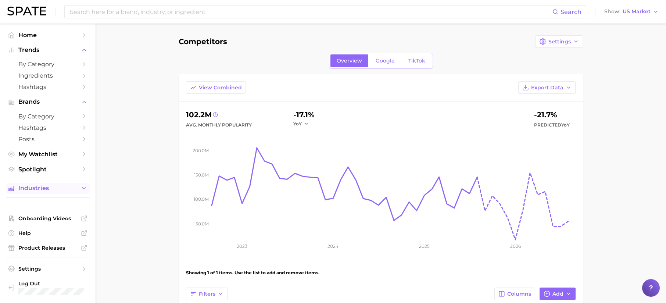
click at [46, 192] on button "Industries" at bounding box center [48, 188] width 84 height 11
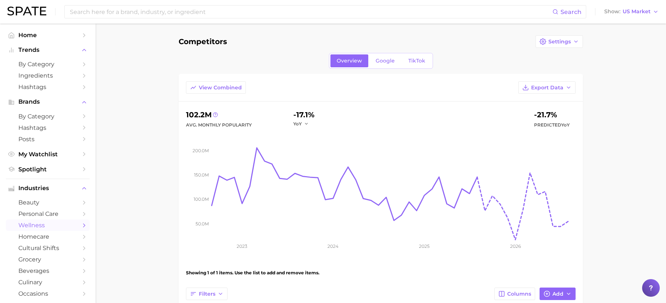
click at [47, 225] on span "wellness" at bounding box center [47, 225] width 59 height 7
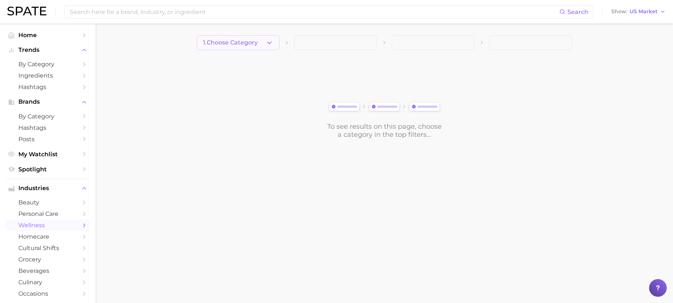
click at [266, 46] on icon "button" at bounding box center [270, 43] width 8 height 8
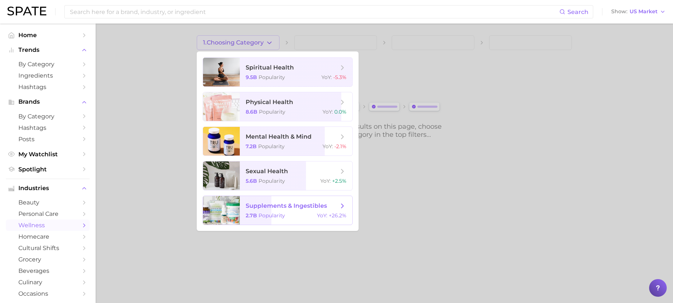
click at [289, 201] on span "supplements & ingestibles 2.7b Popularity YoY : +26.2%" at bounding box center [296, 210] width 113 height 29
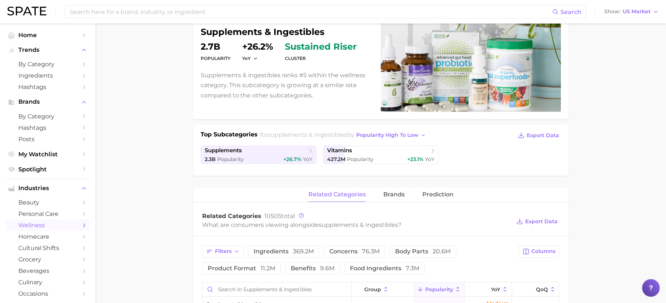
scroll to position [71, 0]
click at [279, 160] on div "2.3b Popularity +26.7% YoY" at bounding box center [259, 159] width 108 height 7
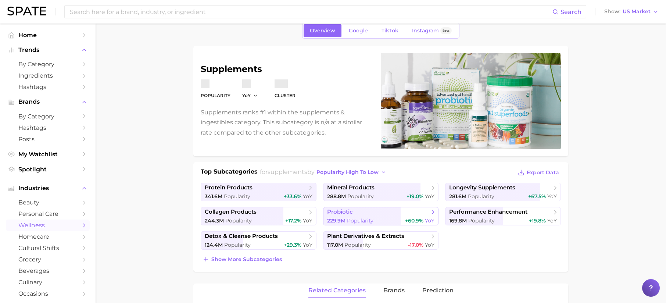
scroll to position [60, 0]
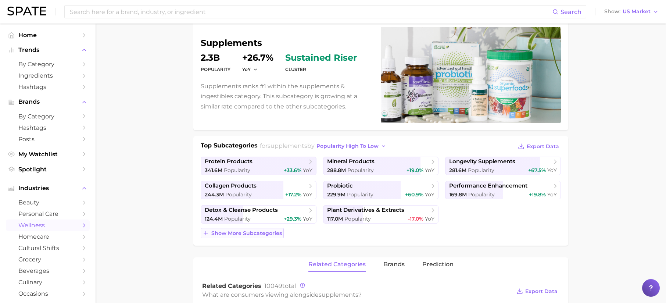
click at [243, 231] on span "Show more subcategories" at bounding box center [246, 233] width 71 height 6
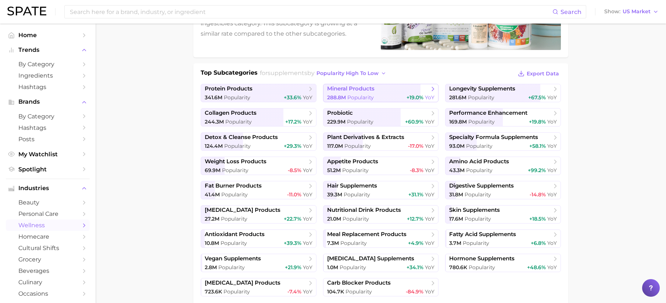
scroll to position [90, 0]
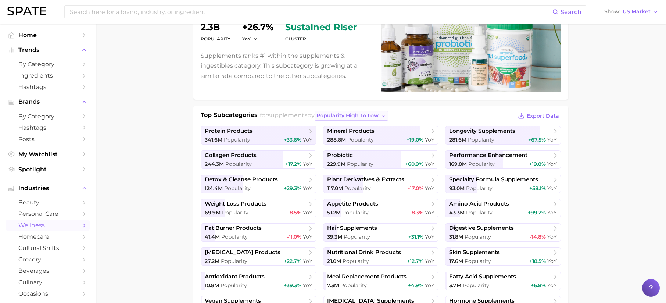
click at [355, 116] on span "popularity high to low" at bounding box center [348, 116] width 62 height 6
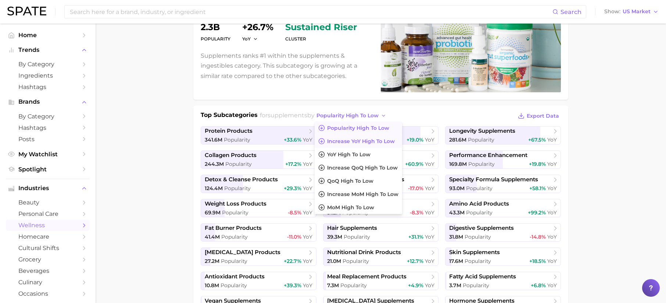
click at [372, 142] on span "Increase YoY high to low" at bounding box center [361, 141] width 68 height 6
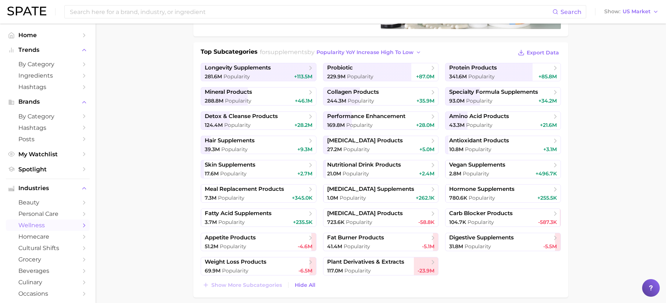
scroll to position [154, 0]
click at [246, 121] on span "Popularity" at bounding box center [237, 124] width 26 height 7
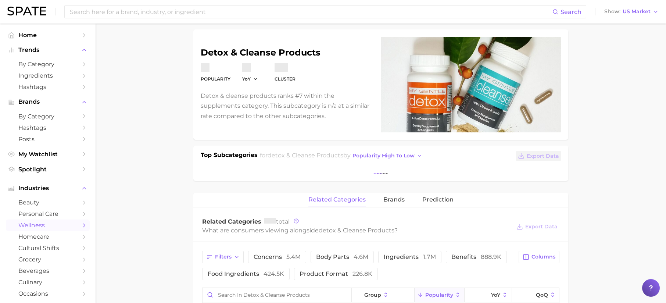
scroll to position [57, 0]
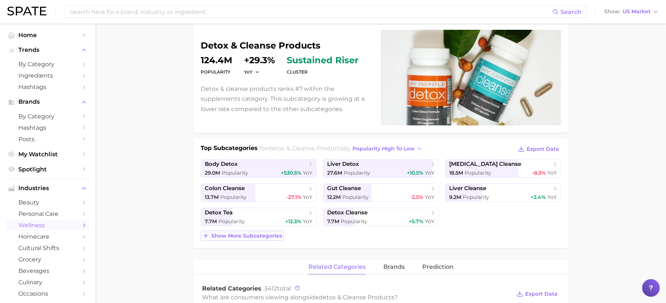
click at [265, 236] on span "Show more subcategories" at bounding box center [246, 236] width 71 height 6
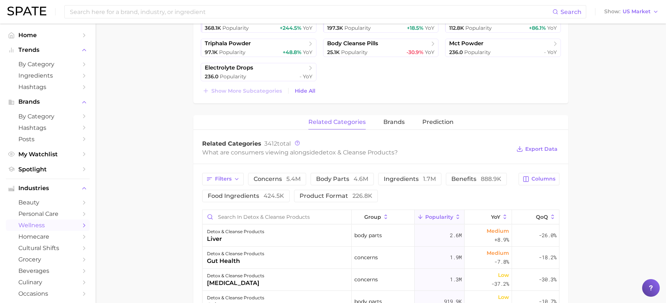
scroll to position [298, 0]
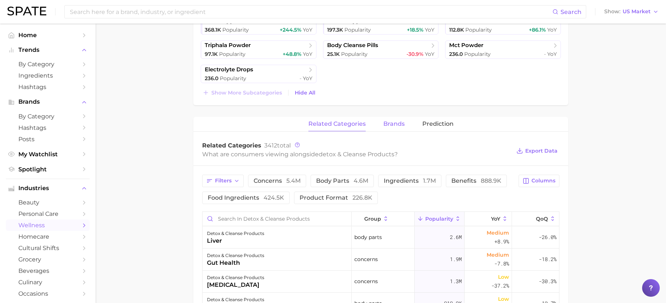
click at [390, 128] on button "brands" at bounding box center [394, 124] width 21 height 14
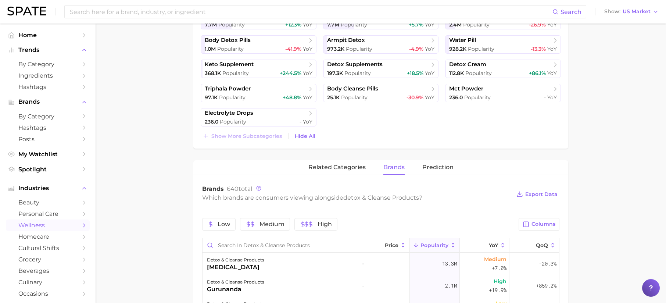
scroll to position [310, 0]
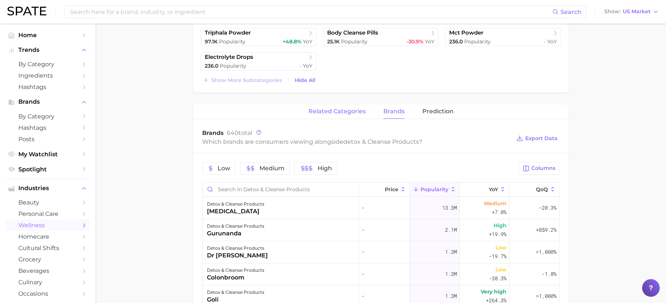
click at [349, 112] on span "related categories" at bounding box center [337, 111] width 57 height 7
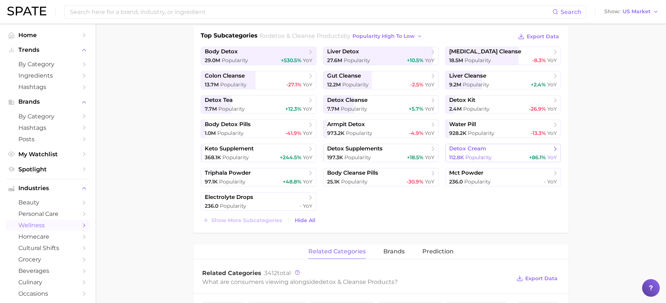
scroll to position [170, 0]
click at [381, 84] on div "12.2m Popularity -2.5% YoY" at bounding box center [381, 85] width 108 height 7
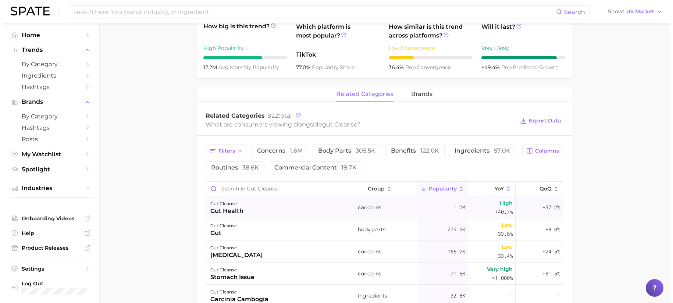
scroll to position [311, 0]
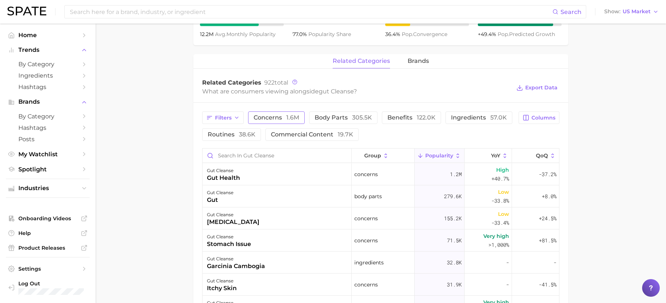
click at [288, 121] on span "1.6m" at bounding box center [292, 117] width 13 height 7
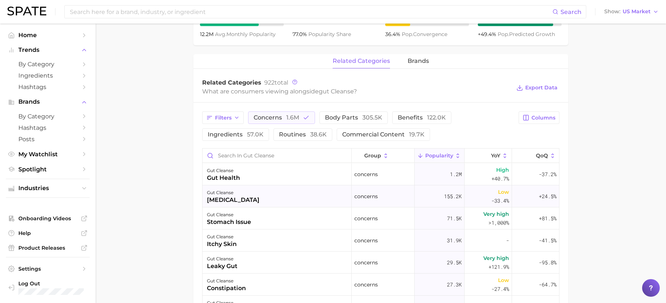
click at [293, 203] on div "gut cleanse [MEDICAL_DATA]" at bounding box center [277, 196] width 149 height 22
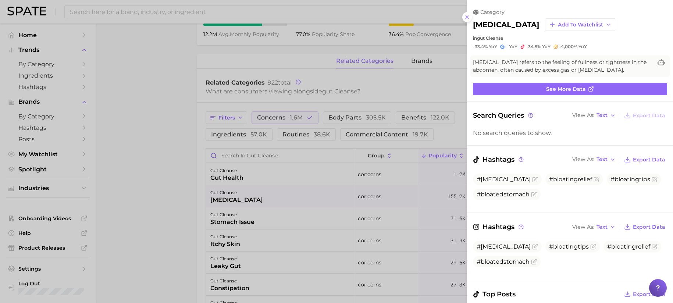
scroll to position [0, 0]
click at [185, 218] on div at bounding box center [336, 151] width 673 height 303
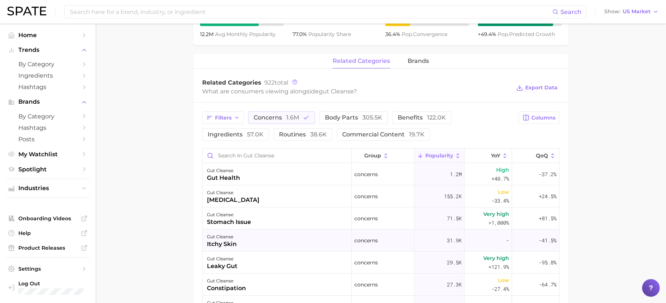
click at [252, 242] on div "gut cleanse itchy skin" at bounding box center [277, 240] width 149 height 22
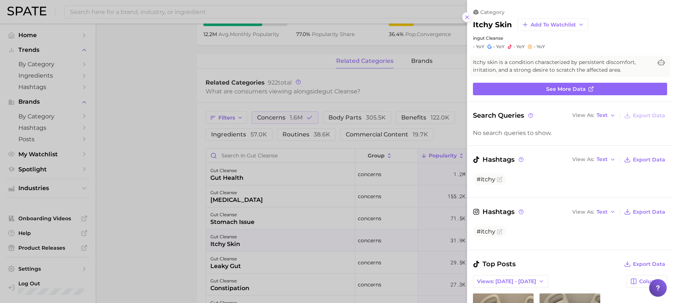
click at [466, 17] on icon at bounding box center [467, 17] width 6 height 6
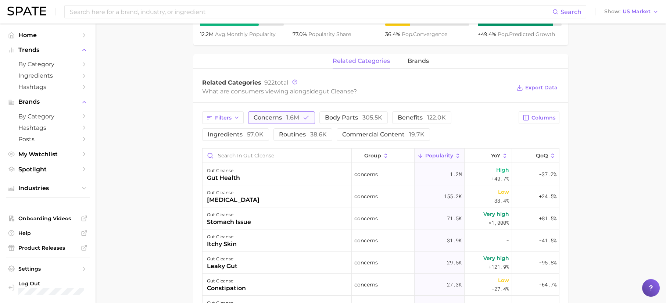
click at [293, 118] on span "1.6m" at bounding box center [292, 117] width 13 height 7
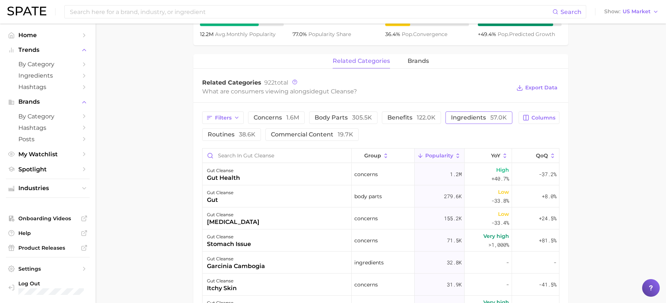
click at [467, 118] on span "ingredients 57.0k" at bounding box center [479, 118] width 56 height 6
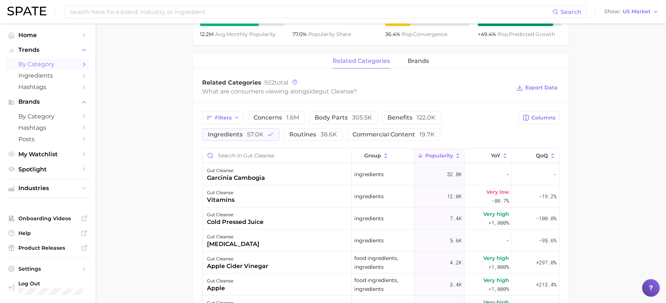
click at [36, 65] on span "by Category" at bounding box center [47, 64] width 59 height 7
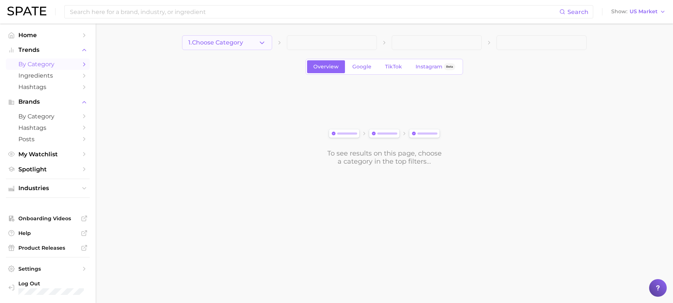
click at [242, 44] on span "1. Choose Category" at bounding box center [215, 42] width 55 height 7
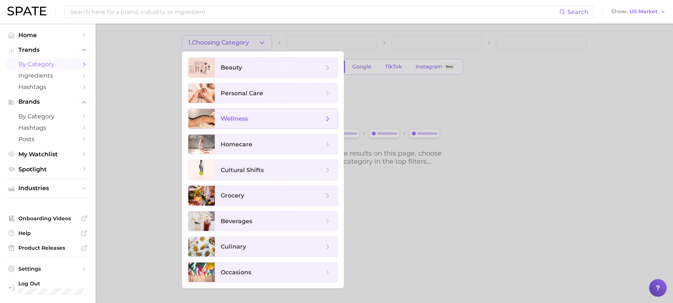
click at [262, 122] on span "wellness" at bounding box center [272, 119] width 103 height 8
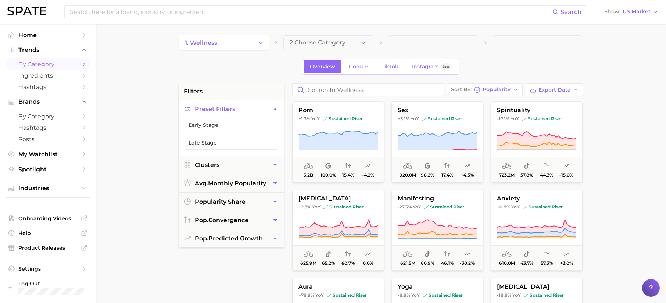
click at [301, 45] on span "2. Choose Category" at bounding box center [318, 42] width 56 height 7
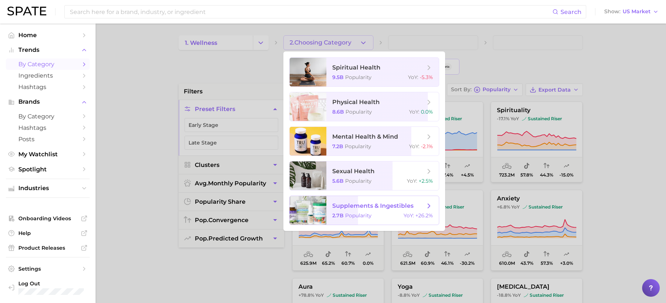
click at [357, 218] on span "Popularity" at bounding box center [358, 215] width 26 height 7
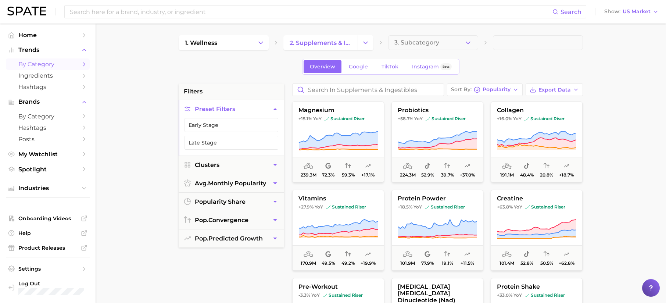
click at [656, 289] on div at bounding box center [651, 288] width 18 height 18
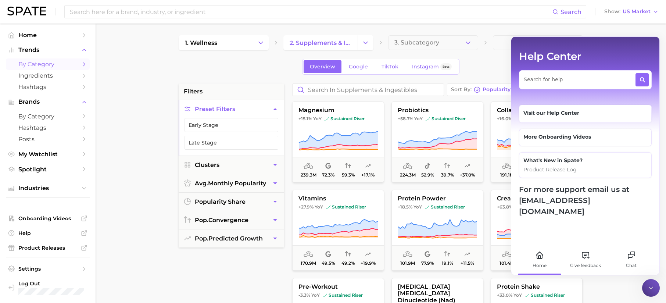
click at [562, 118] on div "Visit our Help Center" at bounding box center [585, 114] width 133 height 18
click at [645, 286] on div at bounding box center [651, 288] width 18 height 18
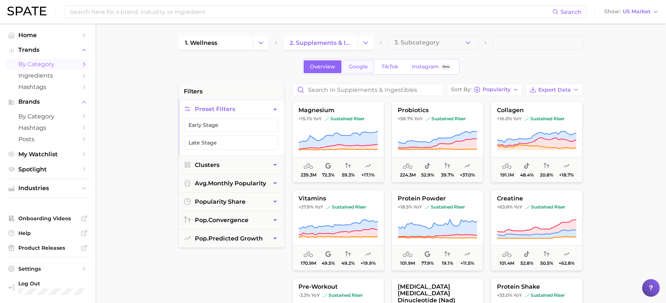
click at [349, 70] on link "Google" at bounding box center [359, 66] width 32 height 13
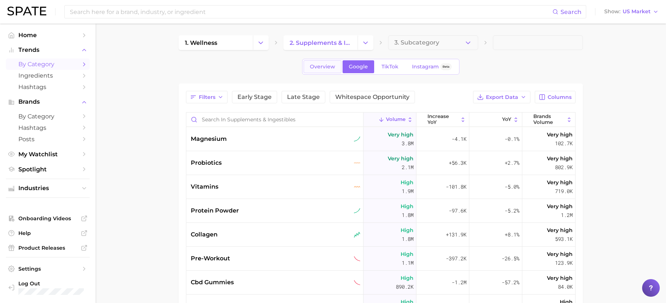
click at [327, 64] on span "Overview" at bounding box center [322, 67] width 25 height 6
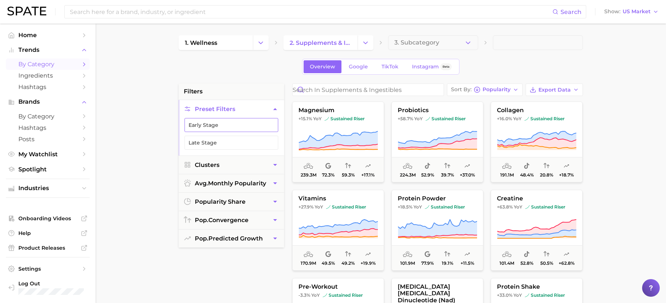
click at [220, 127] on button "Early Stage" at bounding box center [232, 125] width 94 height 14
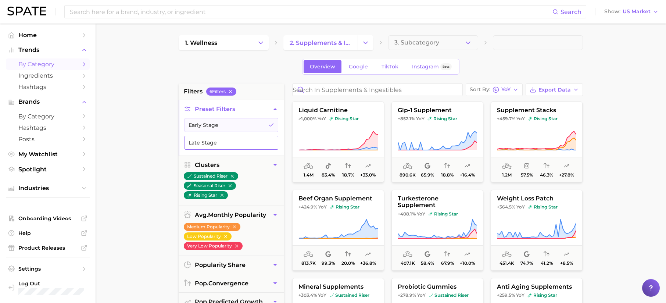
click at [214, 140] on button "Late Stage" at bounding box center [232, 143] width 94 height 14
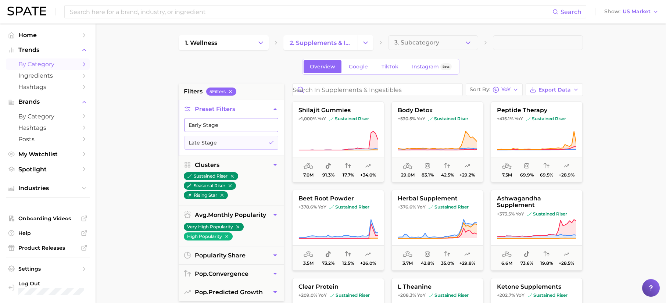
click at [241, 125] on button "Early Stage" at bounding box center [232, 125] width 94 height 14
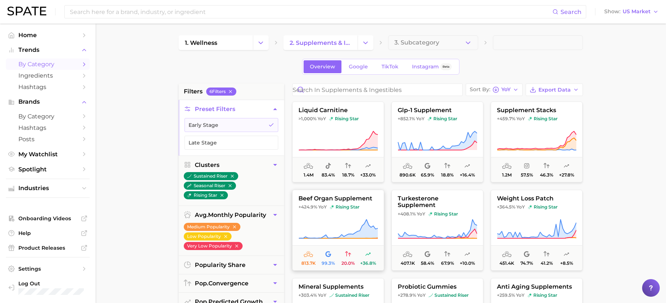
click at [339, 223] on icon at bounding box center [338, 229] width 79 height 21
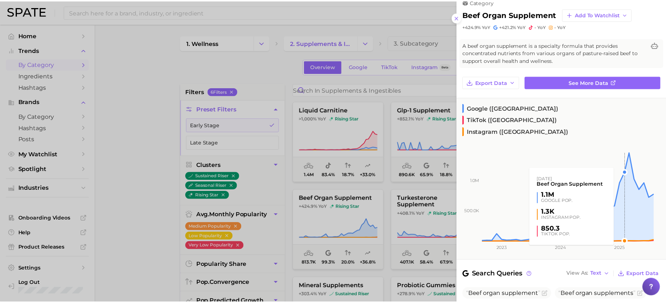
scroll to position [50, 0]
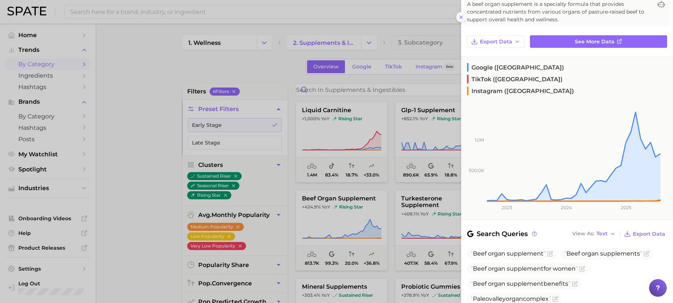
click at [462, 20] on button at bounding box center [461, 17] width 10 height 10
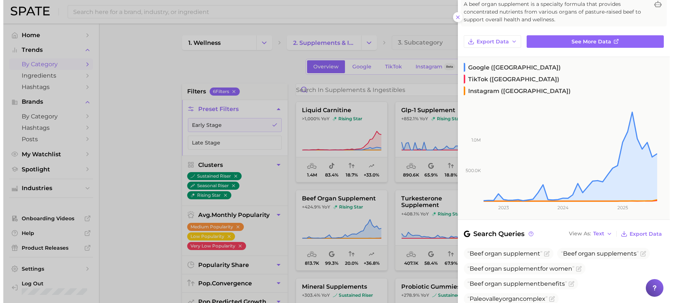
scroll to position [0, 0]
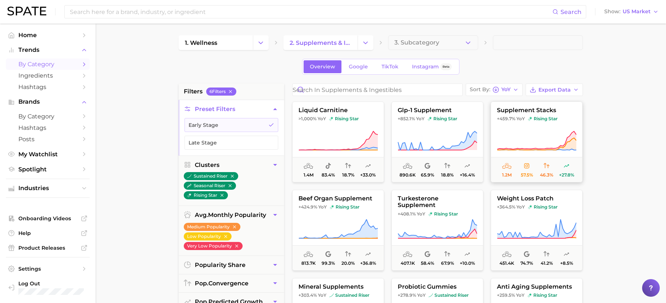
click at [536, 128] on button "supplement stacks +459.7% YoY rising star 1.2m 57.5% 46.3% +27.8%" at bounding box center [537, 142] width 92 height 81
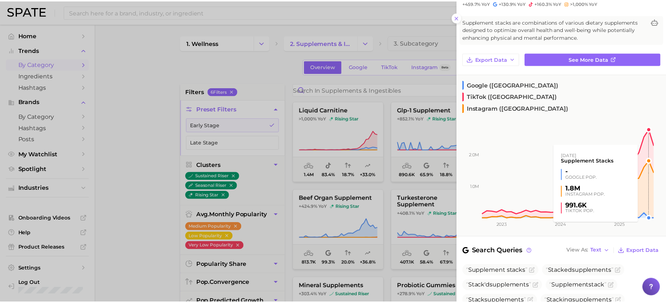
scroll to position [33, 0]
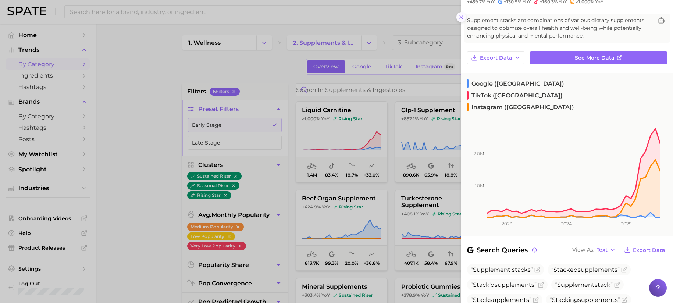
click at [460, 21] on button at bounding box center [461, 17] width 10 height 10
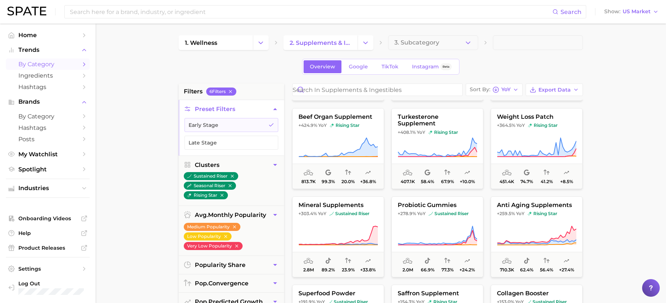
scroll to position [115, 0]
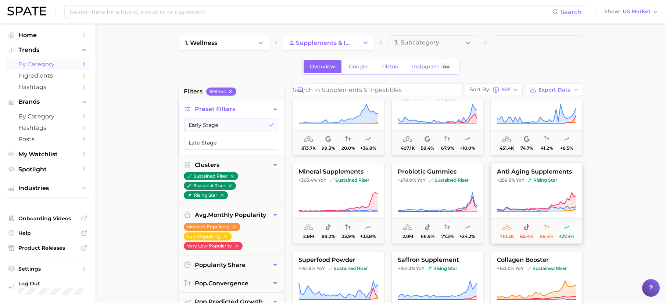
click at [544, 200] on icon at bounding box center [536, 202] width 79 height 21
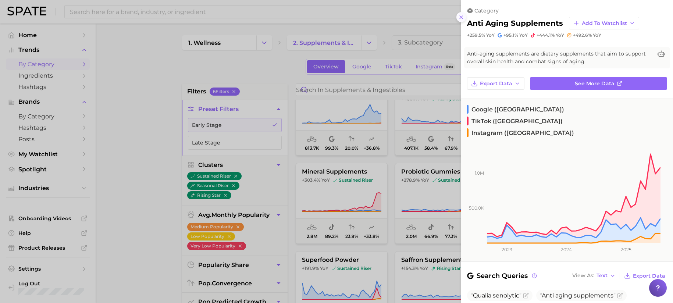
click at [460, 19] on icon at bounding box center [461, 17] width 6 height 6
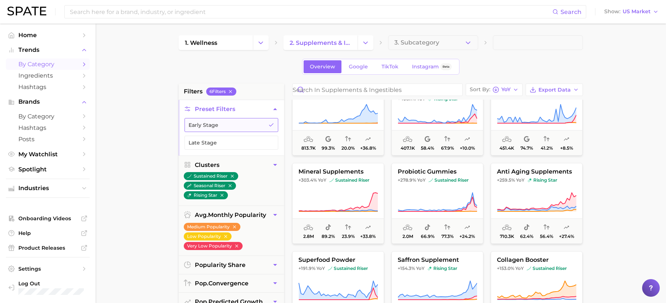
click at [235, 119] on button "Early Stage" at bounding box center [232, 125] width 94 height 14
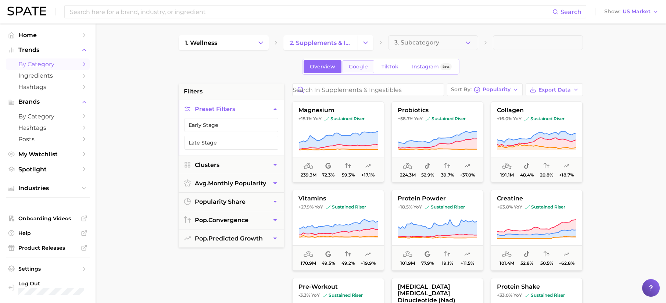
click at [363, 68] on span "Google" at bounding box center [358, 67] width 19 height 6
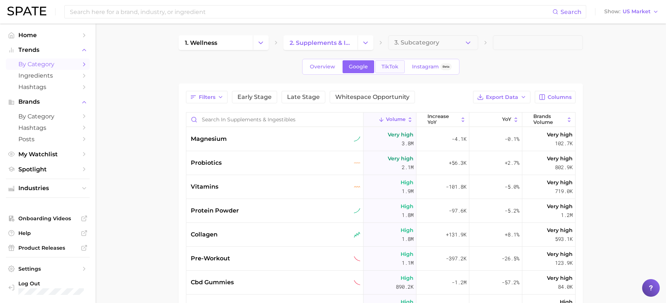
click at [392, 72] on link "TikTok" at bounding box center [389, 66] width 29 height 13
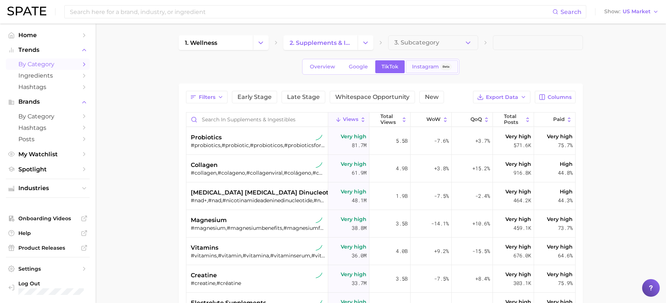
click at [415, 69] on span "Instagram" at bounding box center [425, 67] width 27 height 6
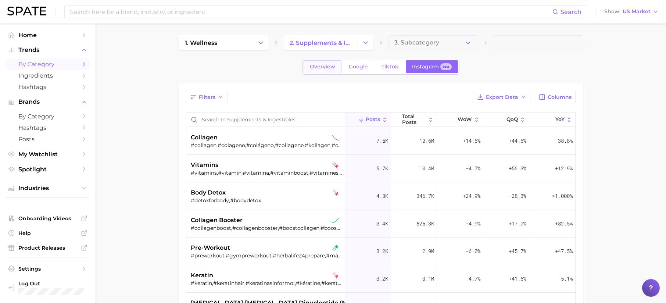
click at [327, 70] on span "Overview" at bounding box center [322, 67] width 25 height 6
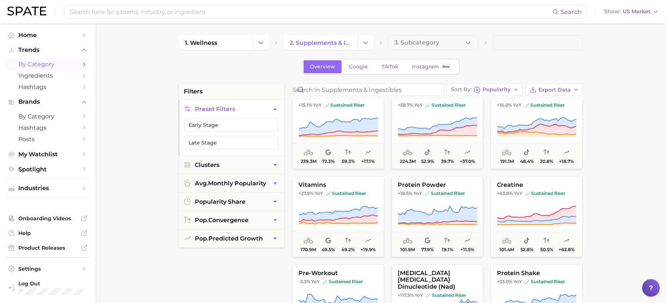
scroll to position [14, 0]
click at [417, 188] on span "protein powder" at bounding box center [437, 184] width 91 height 7
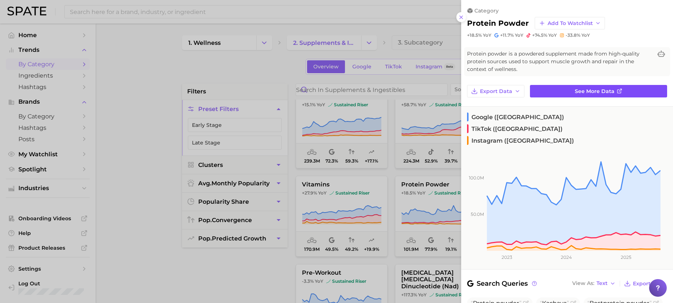
click at [586, 89] on span "See more data" at bounding box center [595, 91] width 40 height 6
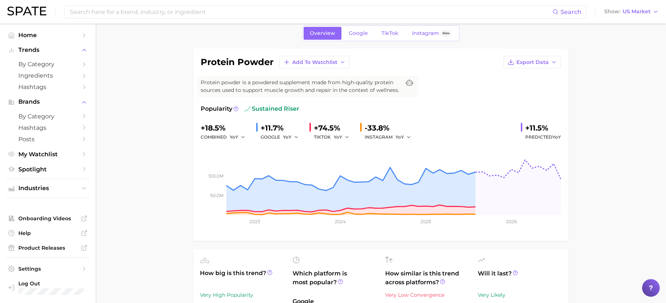
scroll to position [274, 0]
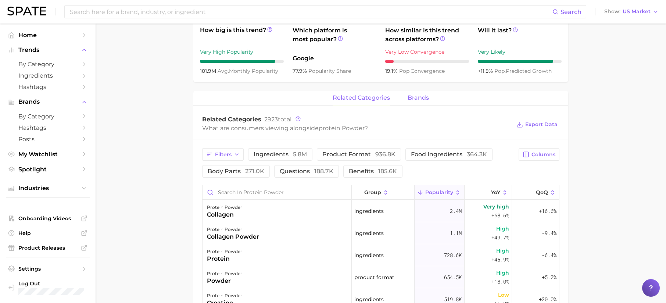
click at [424, 100] on span "brands" at bounding box center [418, 98] width 21 height 7
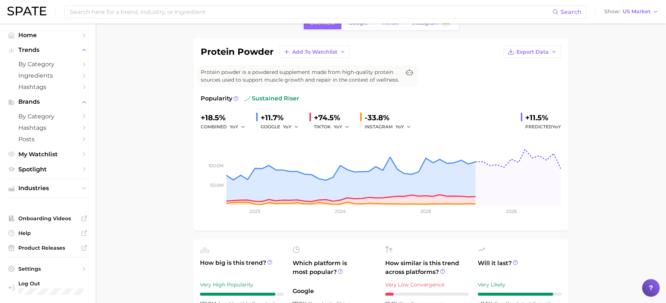
scroll to position [0, 0]
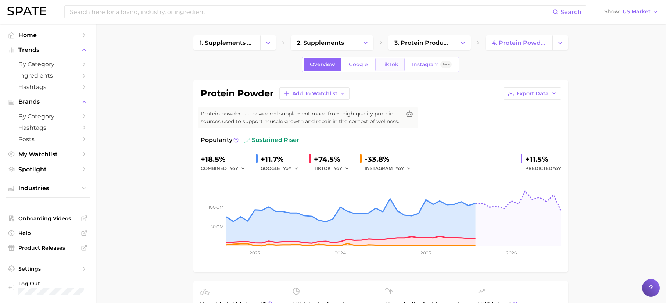
click at [394, 70] on link "TikTok" at bounding box center [389, 64] width 29 height 13
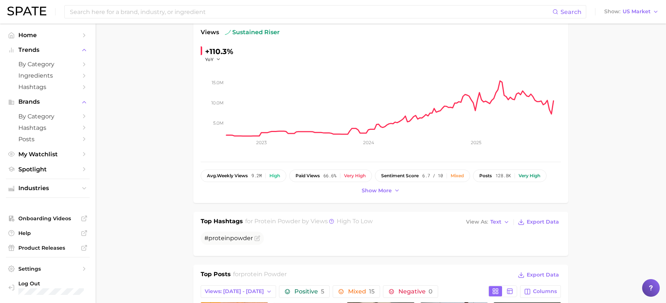
scroll to position [115, 0]
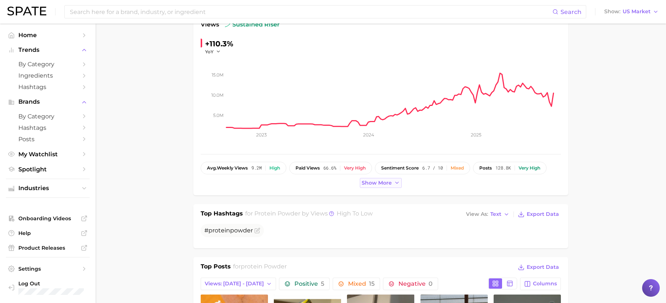
click at [389, 181] on span "Show more" at bounding box center [377, 183] width 30 height 6
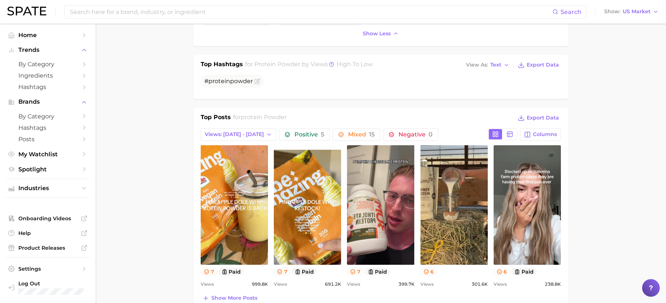
scroll to position [313, 0]
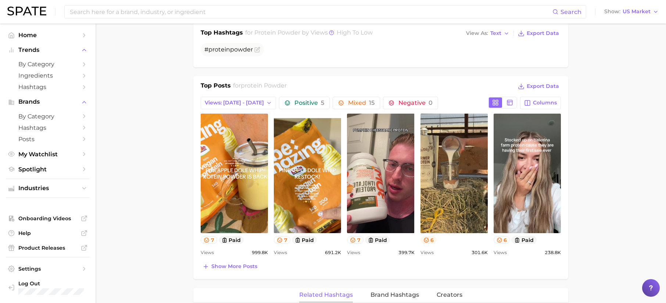
click at [427, 240] on icon at bounding box center [427, 240] width 6 height 6
click at [350, 241] on icon at bounding box center [353, 240] width 6 height 6
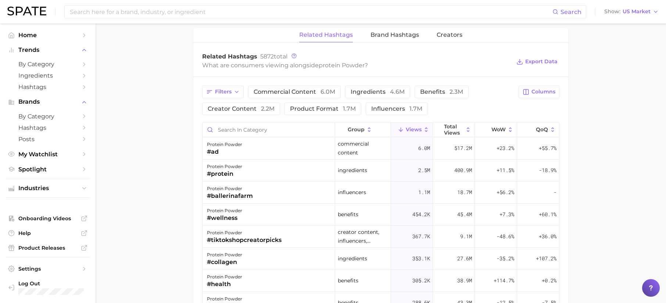
scroll to position [575, 0]
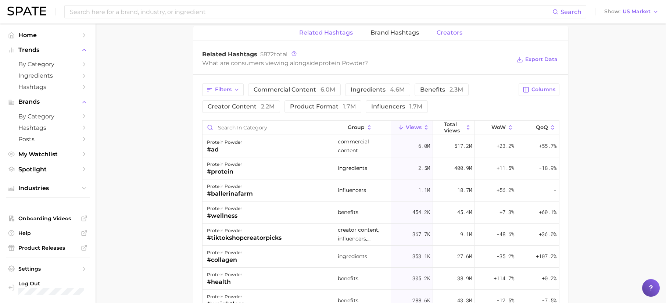
click at [453, 35] on span "Creators" at bounding box center [450, 32] width 26 height 7
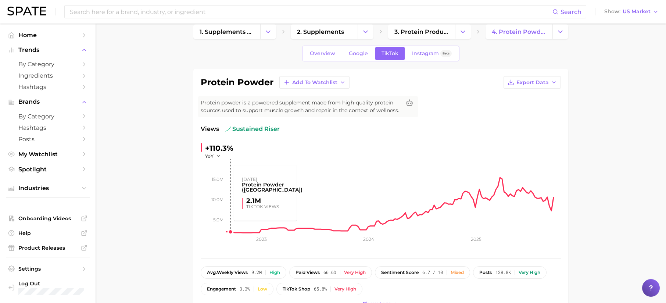
scroll to position [0, 0]
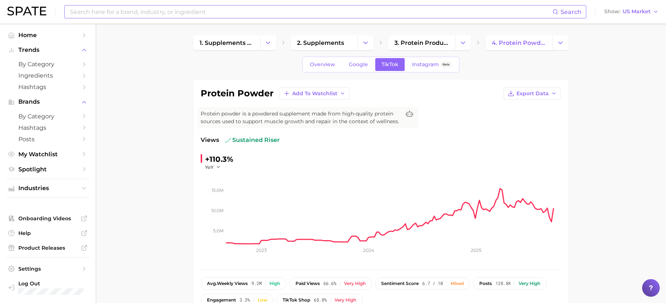
click at [109, 10] on input at bounding box center [311, 12] width 484 height 13
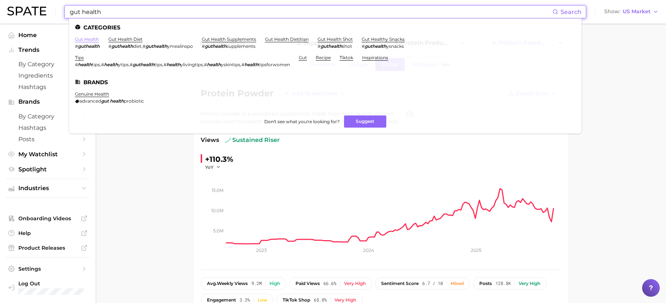
type input "gut health"
click at [93, 39] on link "gut health" at bounding box center [87, 39] width 24 height 6
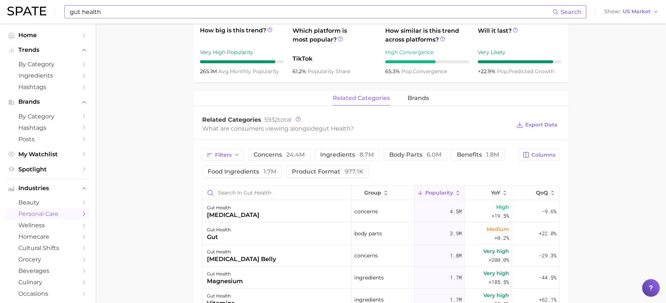
scroll to position [316, 0]
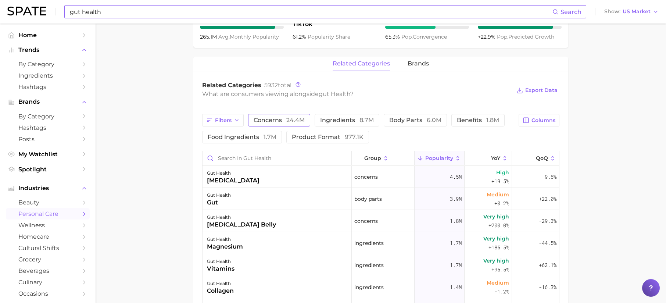
click at [291, 122] on span "24.4m" at bounding box center [295, 120] width 18 height 7
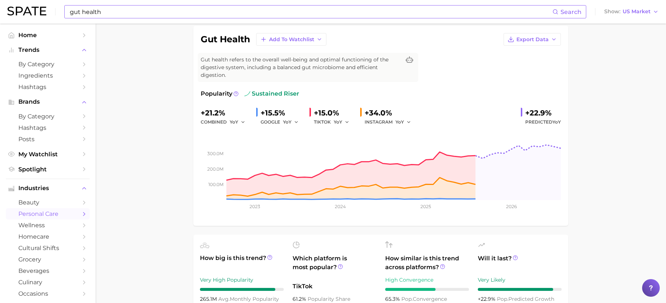
scroll to position [0, 0]
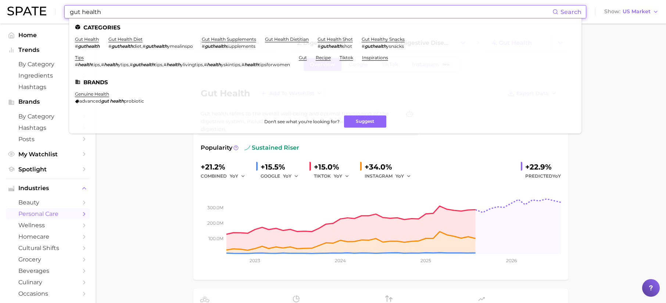
click at [146, 13] on input "gut health" at bounding box center [311, 12] width 484 height 13
click at [92, 42] on li "gut health # guthealth" at bounding box center [87, 42] width 25 height 13
click at [91, 40] on link "gut health" at bounding box center [87, 39] width 24 height 6
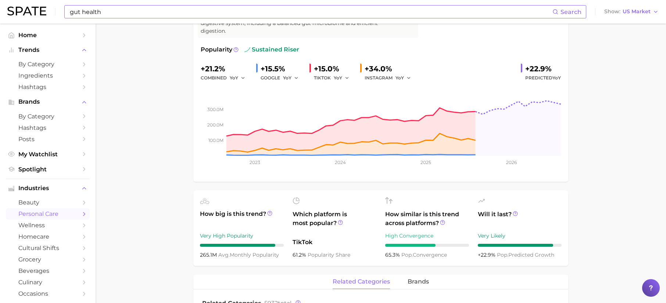
scroll to position [13, 0]
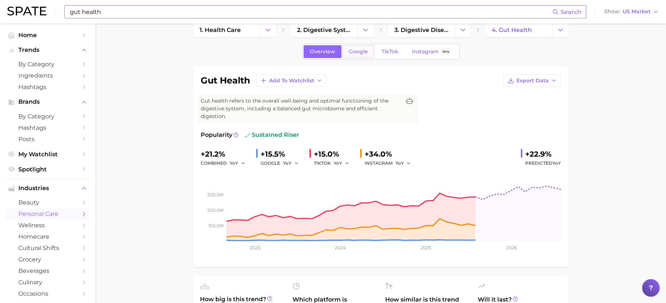
click at [366, 54] on span "Google" at bounding box center [358, 52] width 19 height 6
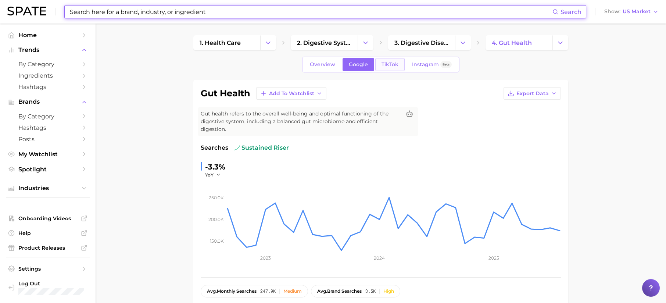
click at [388, 67] on span "TikTok" at bounding box center [390, 64] width 17 height 6
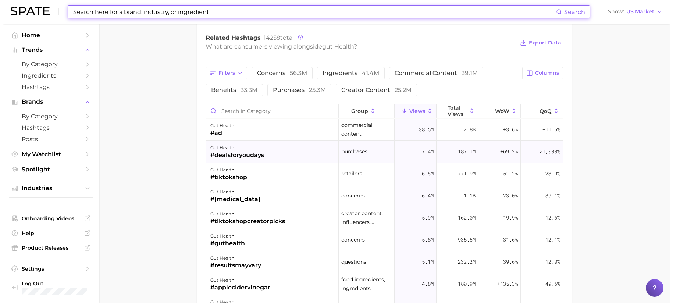
scroll to position [593, 0]
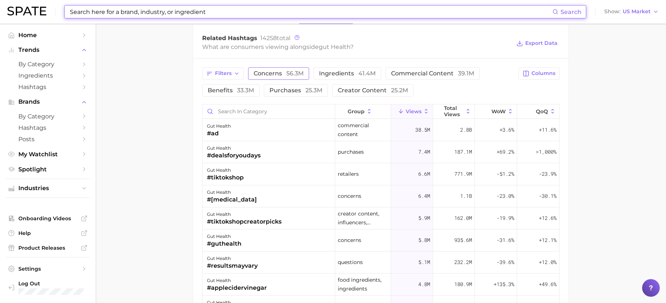
click at [294, 77] on button "concerns 56.3m" at bounding box center [278, 73] width 61 height 13
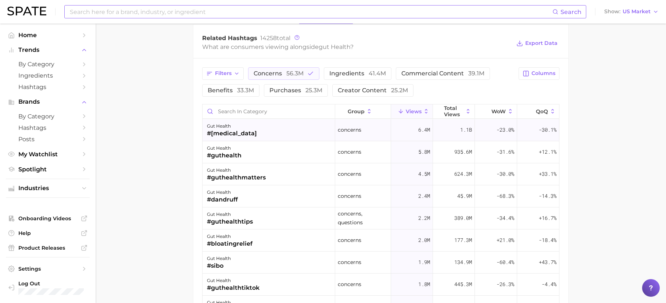
click at [247, 134] on div "gut health #bloating" at bounding box center [269, 130] width 133 height 22
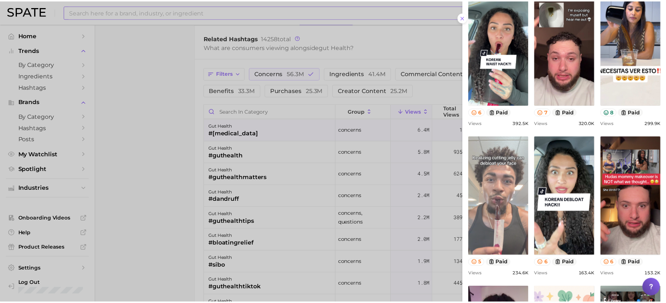
scroll to position [0, 0]
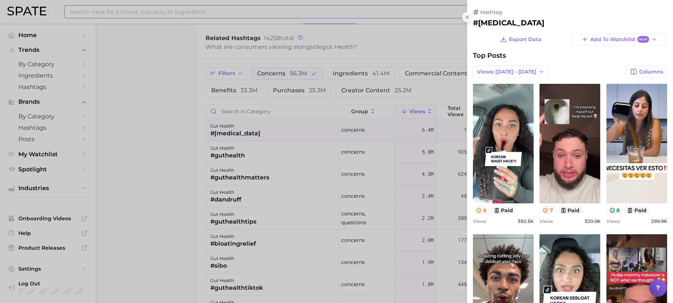
click at [465, 17] on icon at bounding box center [467, 17] width 6 height 6
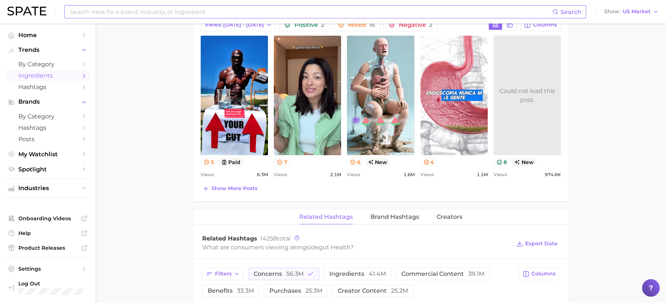
click at [55, 75] on span "Ingredients" at bounding box center [47, 75] width 59 height 7
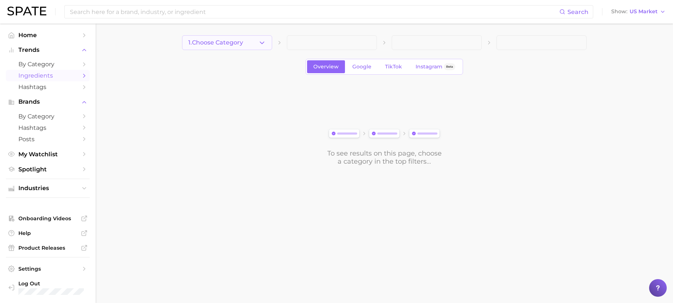
click at [253, 47] on button "1. Choose Category" at bounding box center [227, 42] width 90 height 15
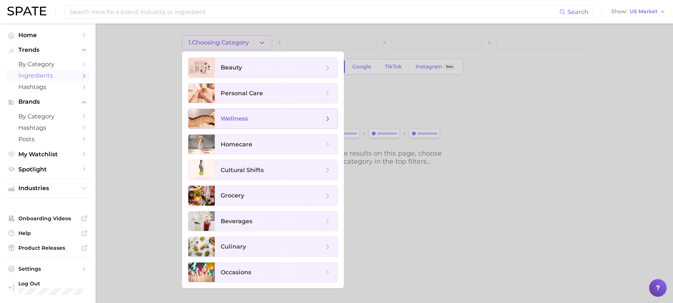
click at [270, 120] on span "wellness" at bounding box center [272, 119] width 103 height 8
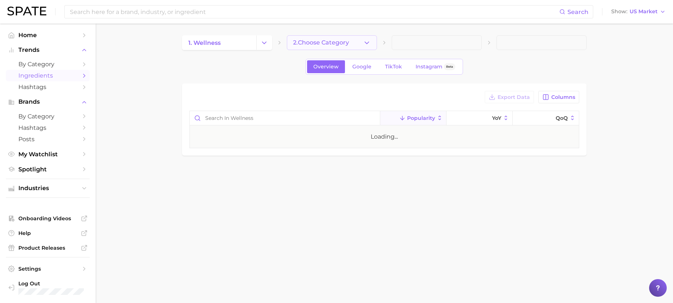
click at [334, 43] on span "2. Choose Category" at bounding box center [321, 42] width 56 height 7
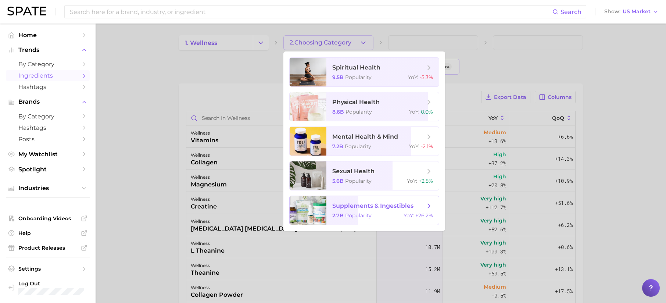
click at [390, 210] on span "supplements & ingestibles 2.7b Popularity YoY : +26.2%" at bounding box center [383, 210] width 113 height 29
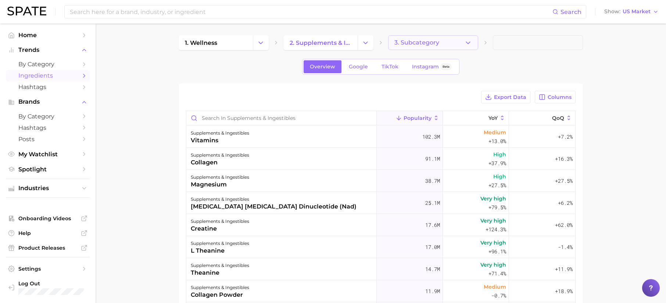
click at [412, 45] on span "3. Subcategory" at bounding box center [417, 42] width 45 height 7
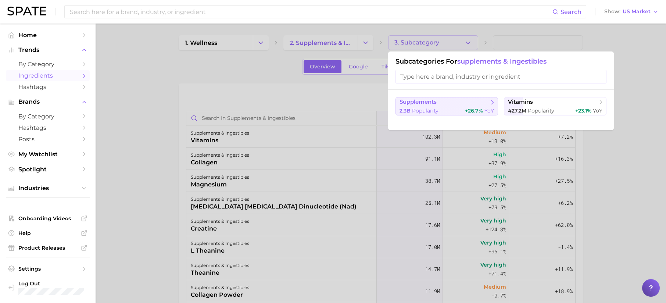
click at [461, 108] on div "2.3b Popularity +26.7% YoY" at bounding box center [447, 110] width 95 height 7
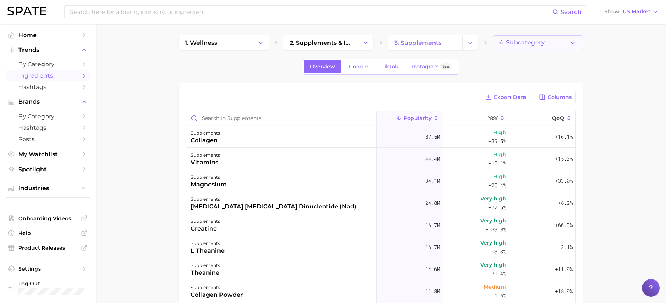
click at [523, 40] on span "4. Subcategory" at bounding box center [522, 42] width 46 height 7
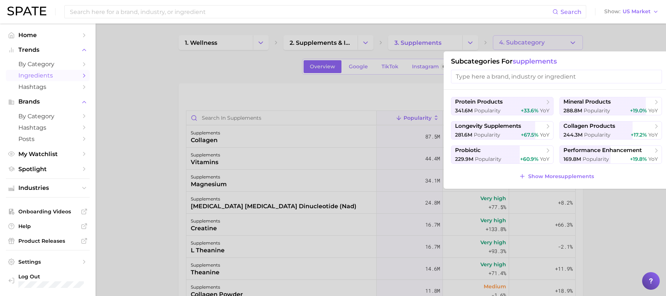
click at [504, 76] on input "search" at bounding box center [556, 77] width 211 height 14
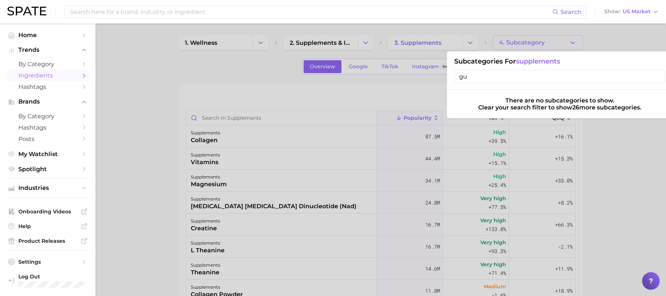
type input "g"
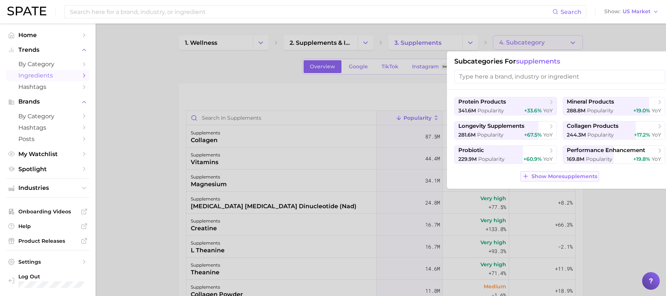
click at [578, 175] on span "Show More supplements" at bounding box center [565, 177] width 66 height 6
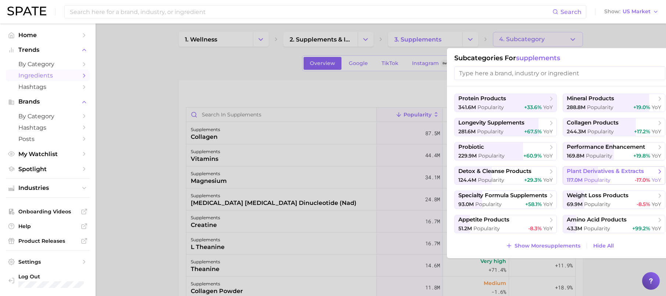
scroll to position [4, 0]
click at [508, 148] on span "probiotic" at bounding box center [503, 146] width 89 height 7
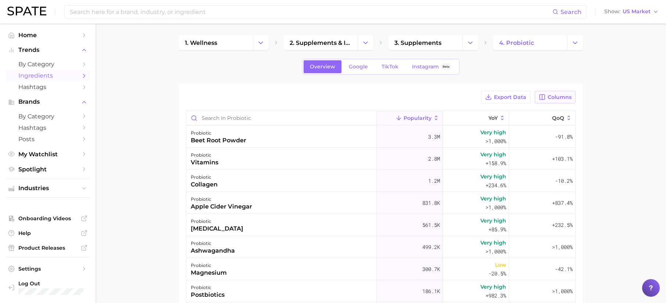
click at [558, 93] on button "Columns" at bounding box center [555, 97] width 41 height 13
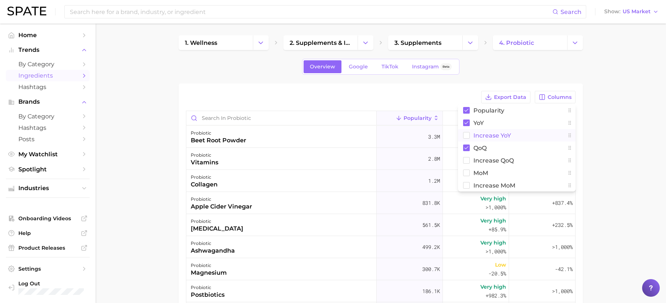
click at [498, 136] on span "Increase YoY" at bounding box center [493, 135] width 38 height 6
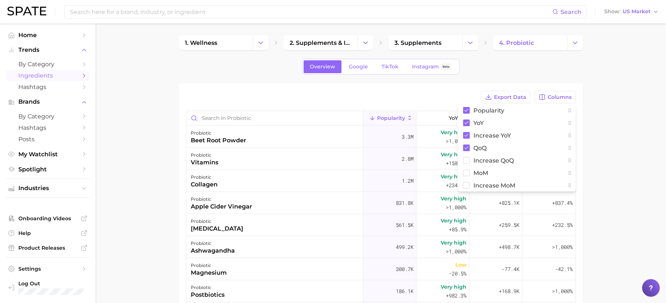
click at [609, 141] on main "1. wellness 2. supplements & ingestibles 3. supplements 4. probiotic Overview G…" at bounding box center [381, 241] width 571 height 434
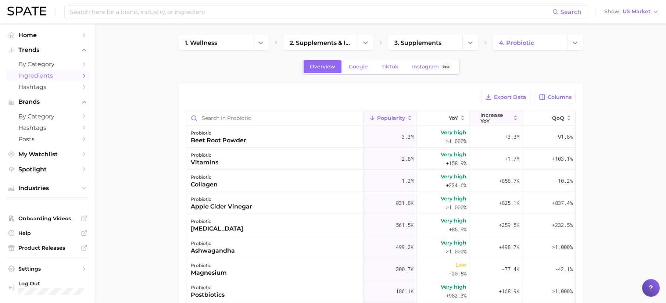
click at [486, 118] on span "Increase YoY" at bounding box center [496, 118] width 30 height 12
click at [36, 171] on span "Spotlight" at bounding box center [47, 169] width 59 height 7
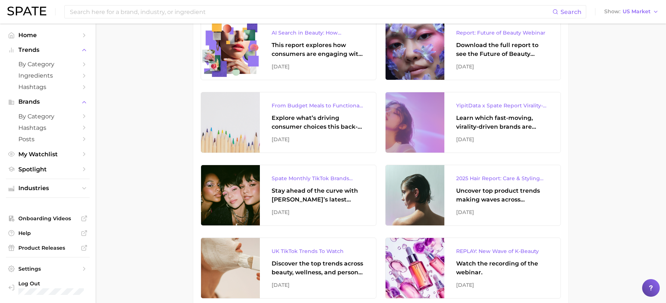
scroll to position [166, 0]
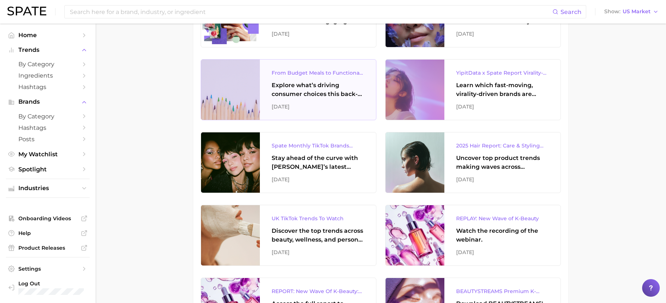
click at [327, 84] on div "Explore what’s driving consumer choices this back-to-school season From budget-…" at bounding box center [318, 90] width 93 height 18
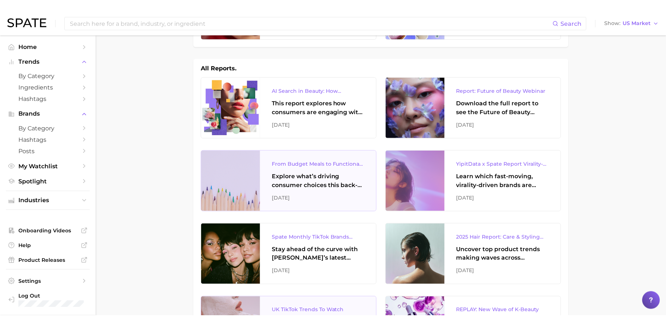
scroll to position [0, 0]
